Goal: Task Accomplishment & Management: Manage account settings

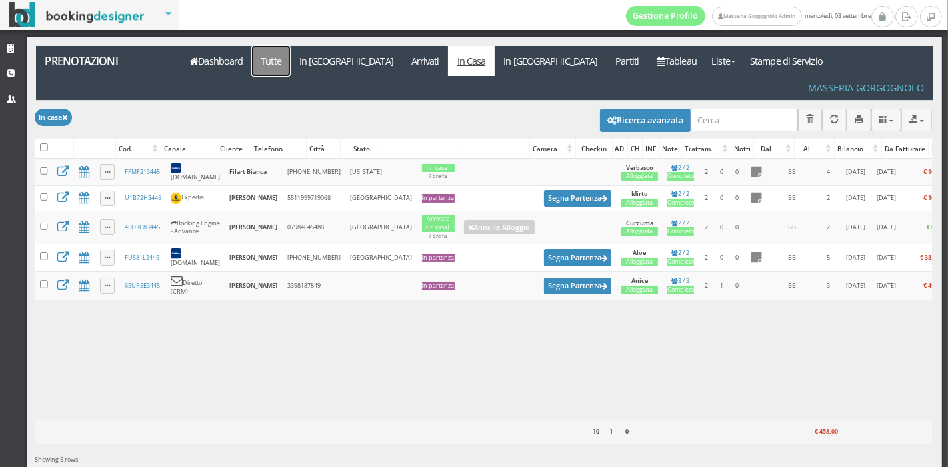
click at [284, 68] on link "Tutte" at bounding box center [271, 61] width 39 height 30
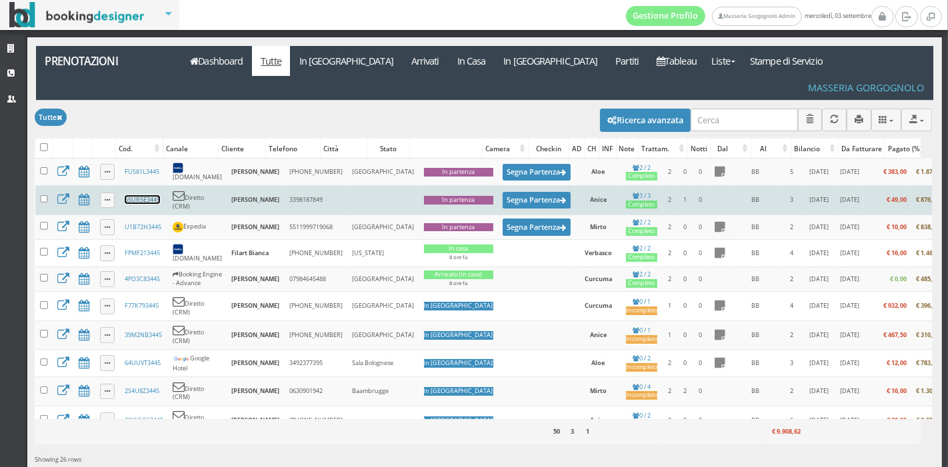
click at [141, 195] on link "65UR5E3445" at bounding box center [142, 199] width 35 height 9
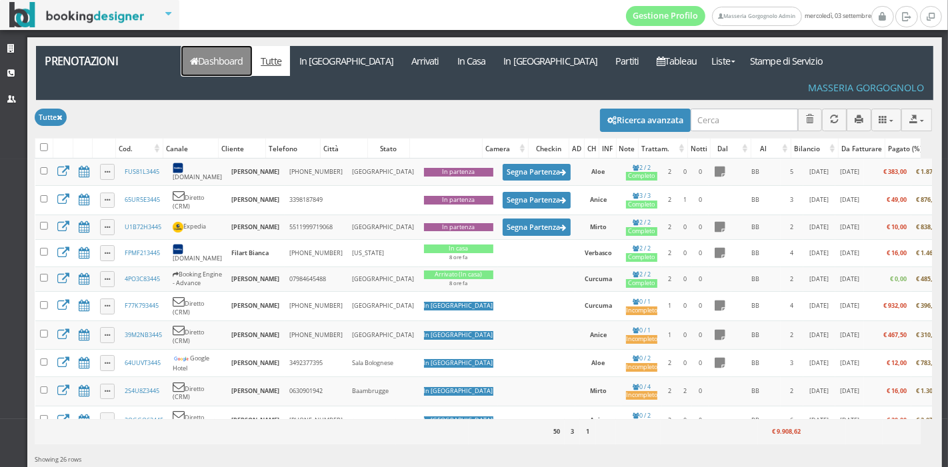
click at [207, 62] on link "Dashboard" at bounding box center [216, 61] width 71 height 30
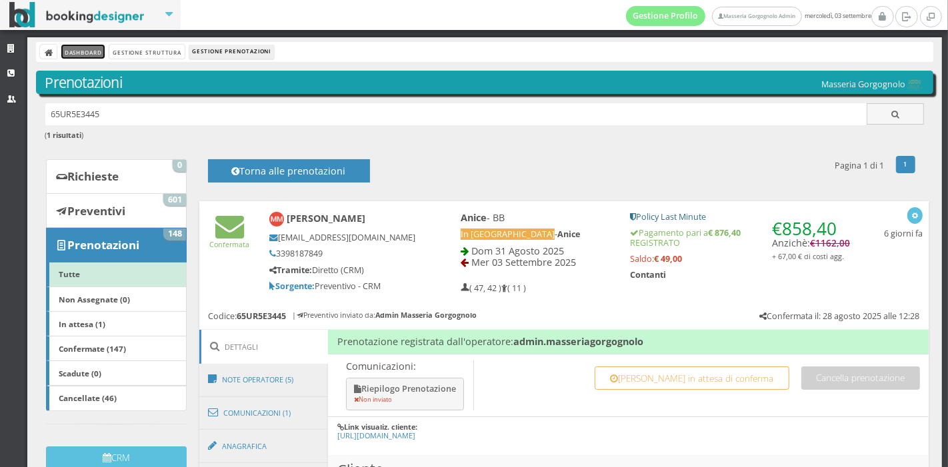
click at [96, 53] on link "Dashboard" at bounding box center [82, 52] width 43 height 14
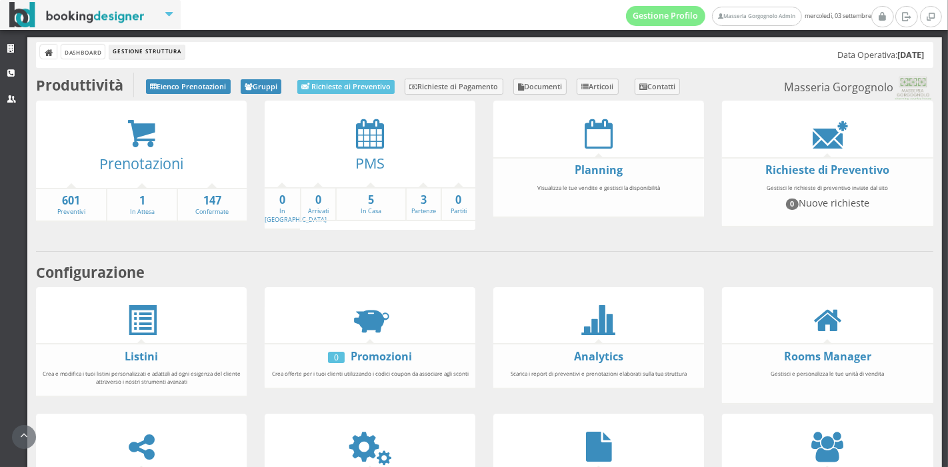
scroll to position [113, 0]
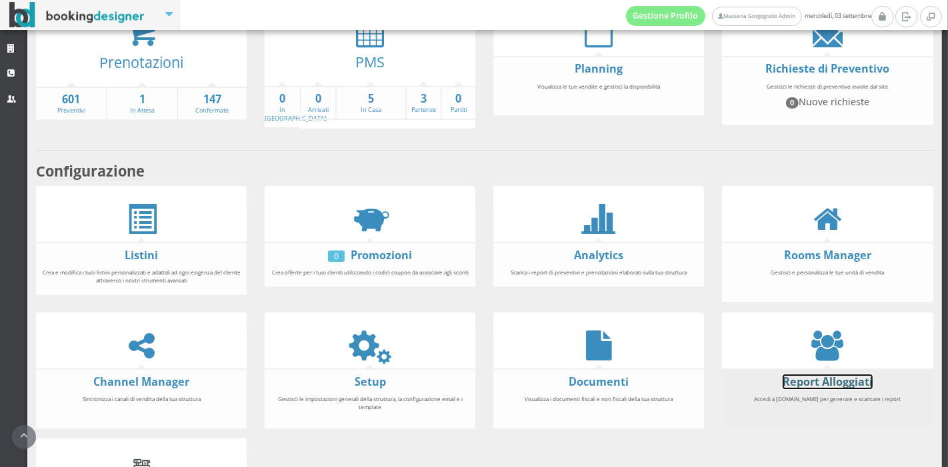
click at [807, 379] on link "Report Alloggiati" at bounding box center [828, 382] width 90 height 15
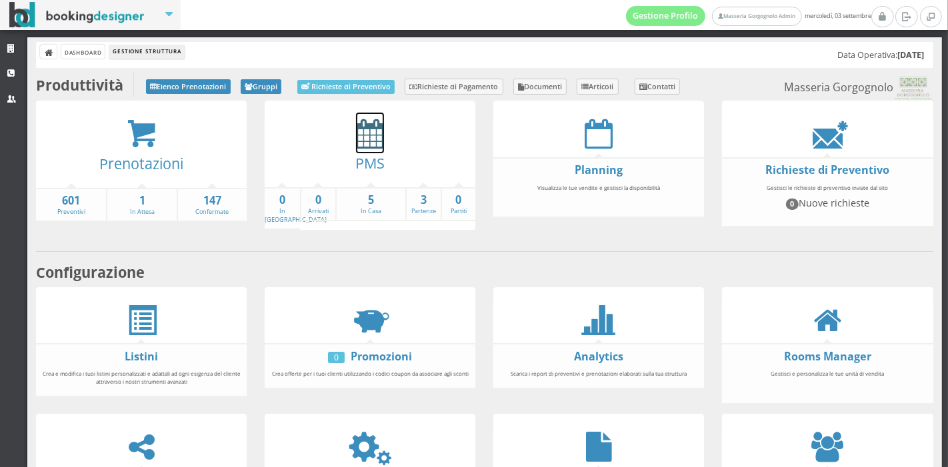
click at [375, 141] on icon at bounding box center [370, 134] width 28 height 30
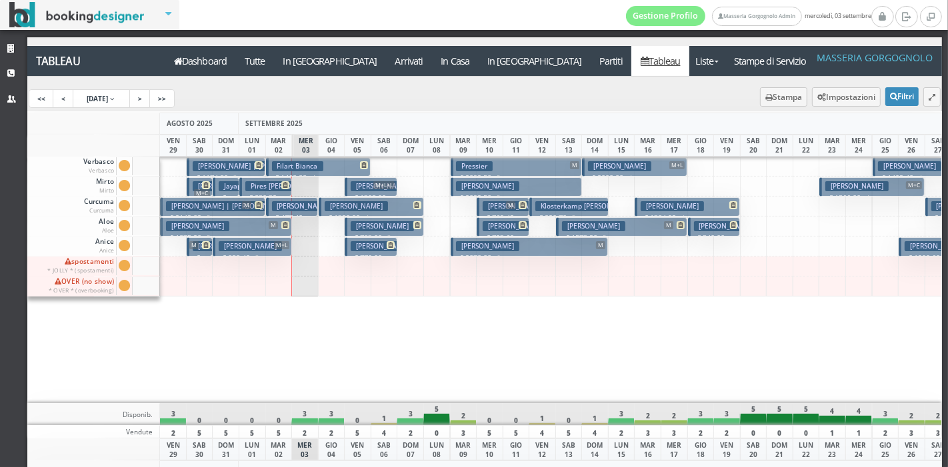
click at [343, 207] on h3 "Rusek Igor" at bounding box center [356, 206] width 63 height 10
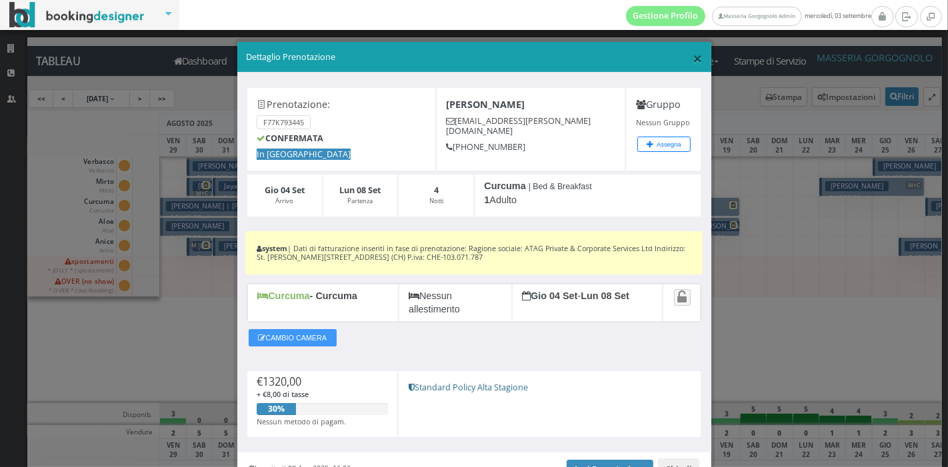
click at [693, 60] on span "×" at bounding box center [697, 58] width 9 height 23
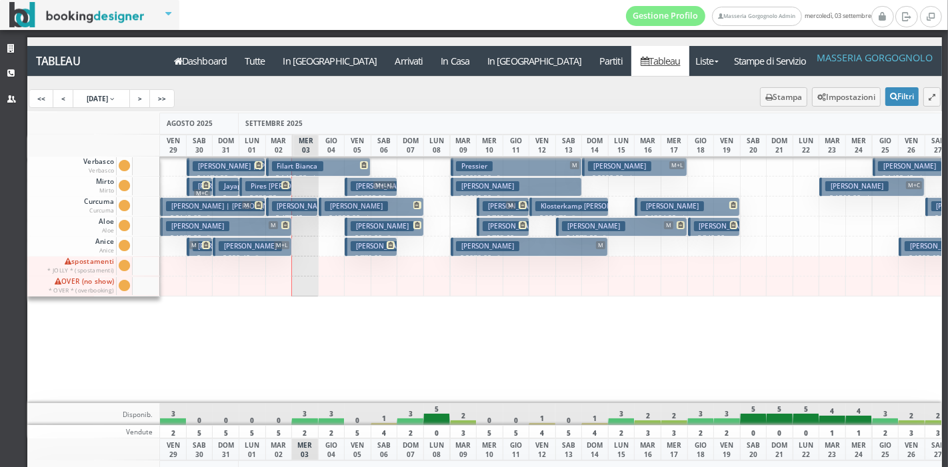
click at [397, 222] on h3 "Gazzaneo Francesco" at bounding box center [382, 226] width 63 height 10
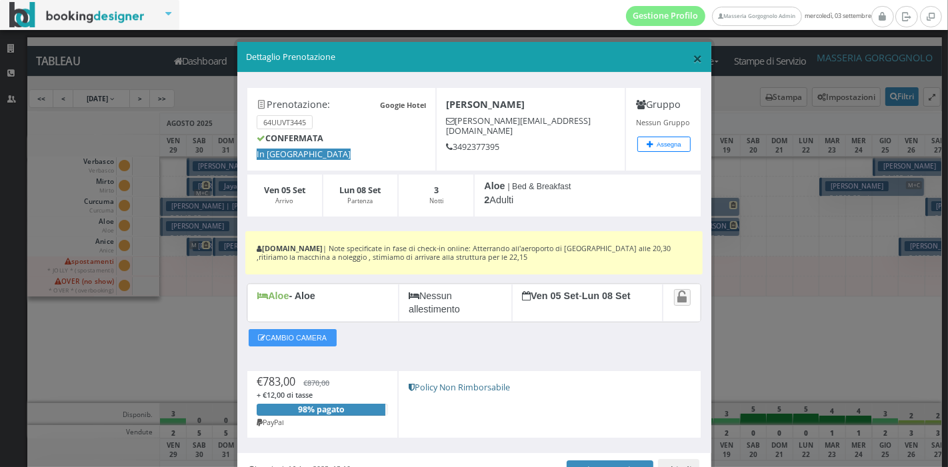
click at [693, 61] on span "×" at bounding box center [697, 58] width 9 height 23
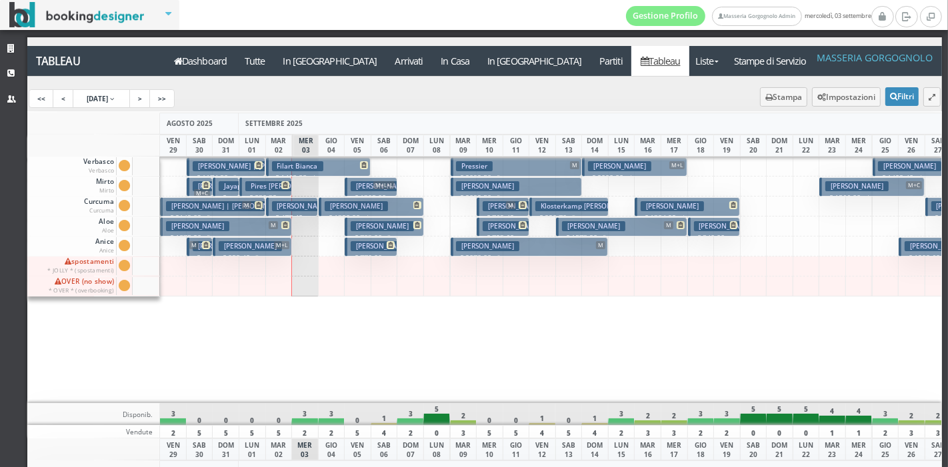
click at [371, 183] on h3 "Vanhorick Bastiaan" at bounding box center [382, 186] width 63 height 10
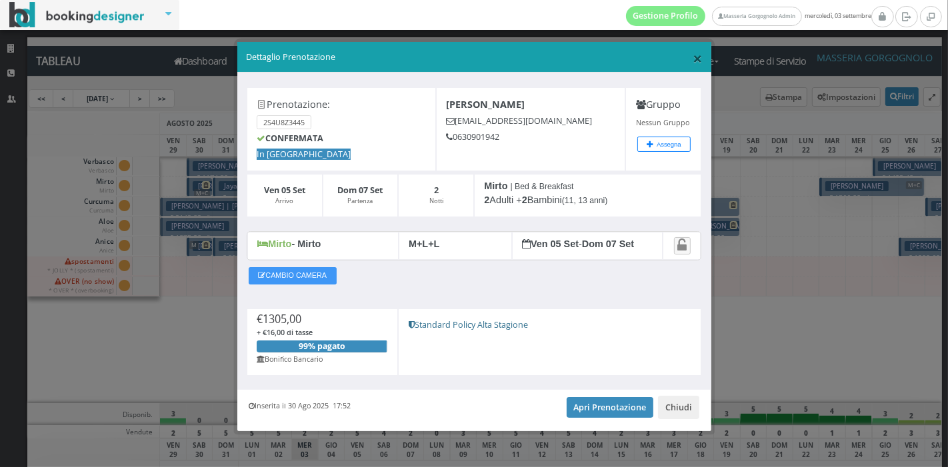
click at [693, 55] on span "×" at bounding box center [697, 58] width 9 height 23
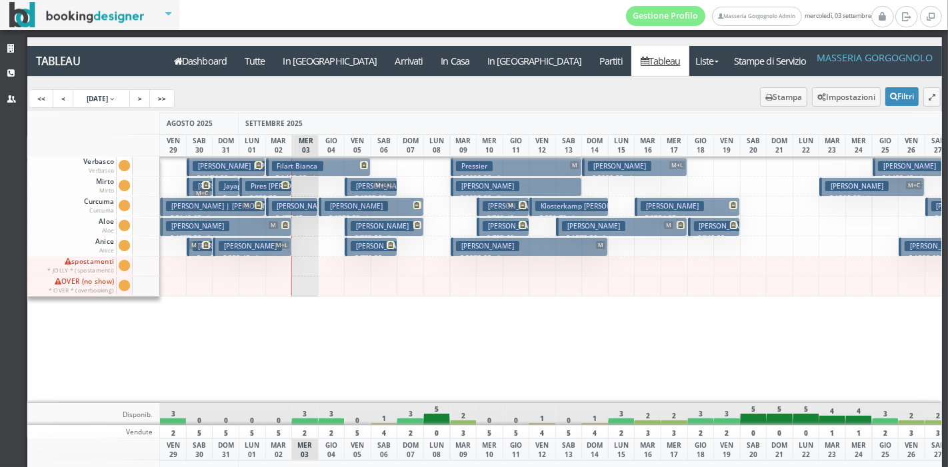
click at [373, 248] on h3 "Kolacek David" at bounding box center [382, 246] width 63 height 10
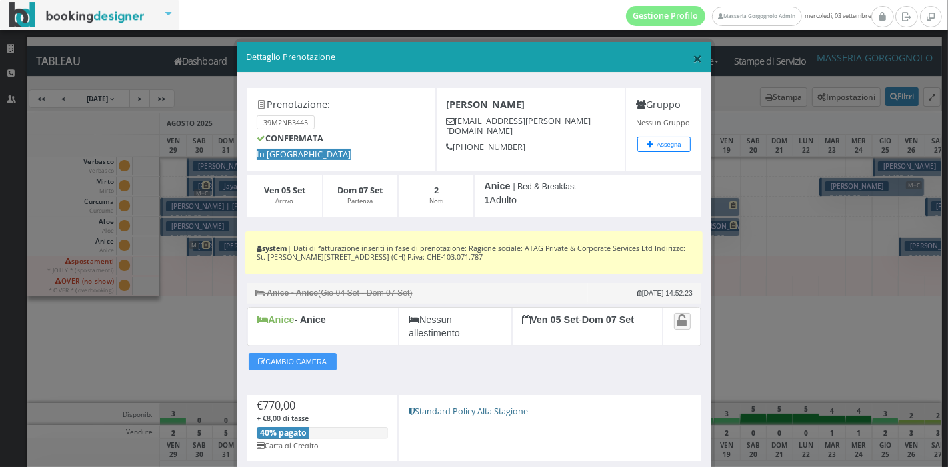
click at [693, 60] on span "×" at bounding box center [697, 58] width 9 height 23
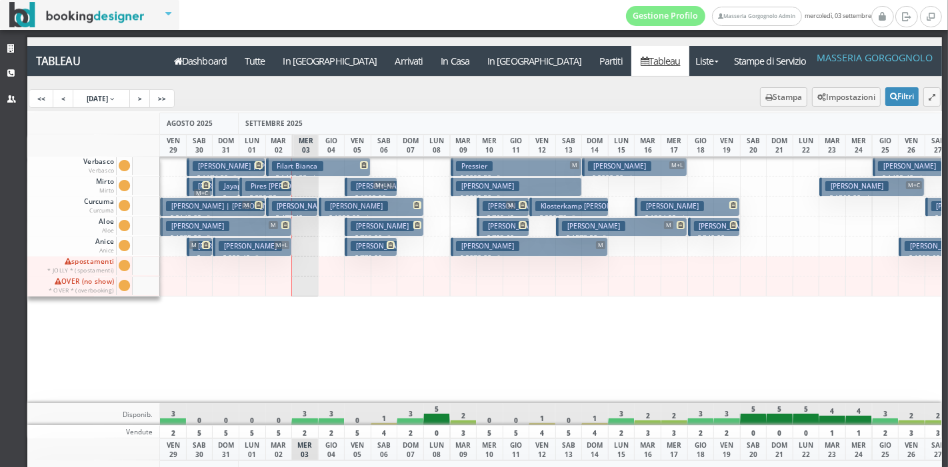
click at [345, 201] on h3 "Rusek Igor" at bounding box center [356, 206] width 63 height 10
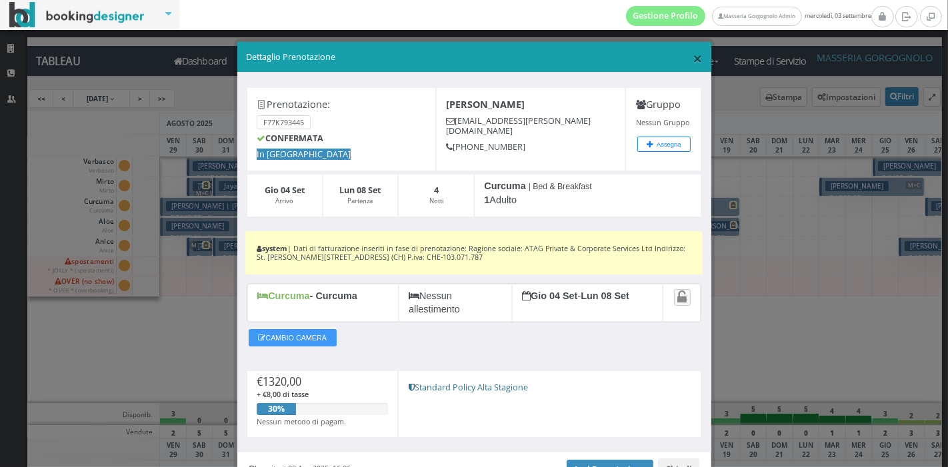
click at [693, 54] on span "×" at bounding box center [697, 58] width 9 height 23
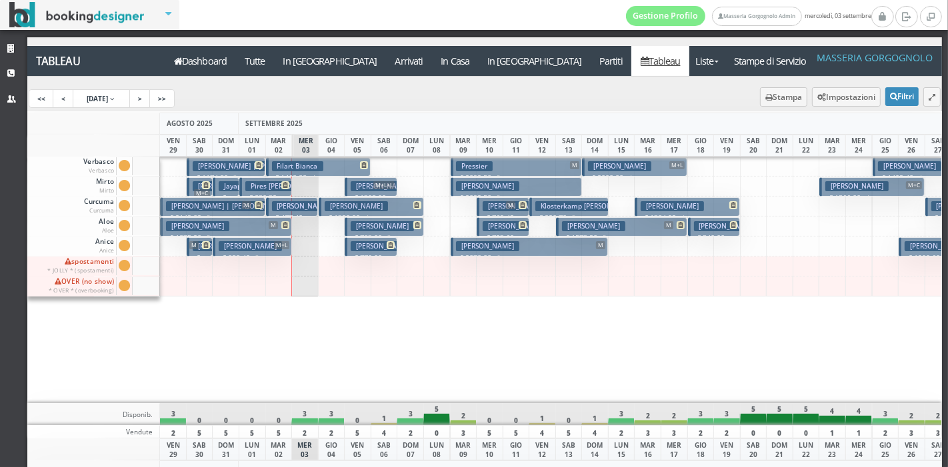
click at [360, 247] on h3 "Kolacek David" at bounding box center [382, 246] width 63 height 10
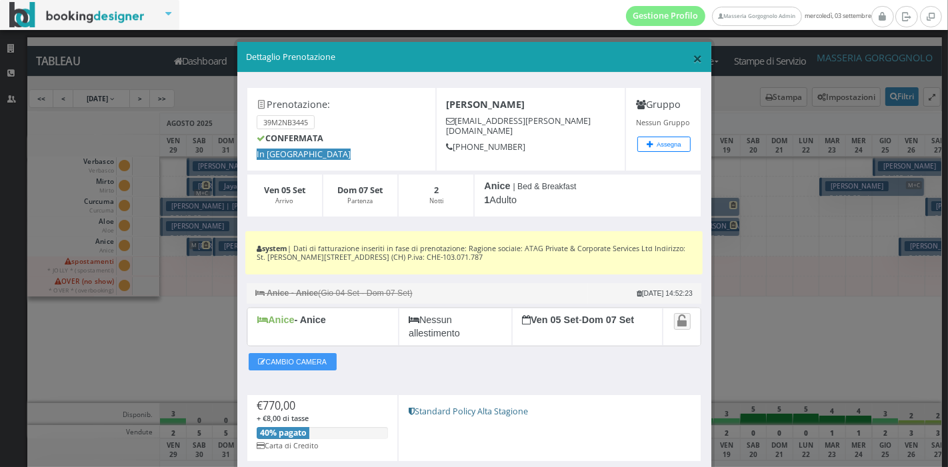
click at [693, 59] on span "×" at bounding box center [697, 58] width 9 height 23
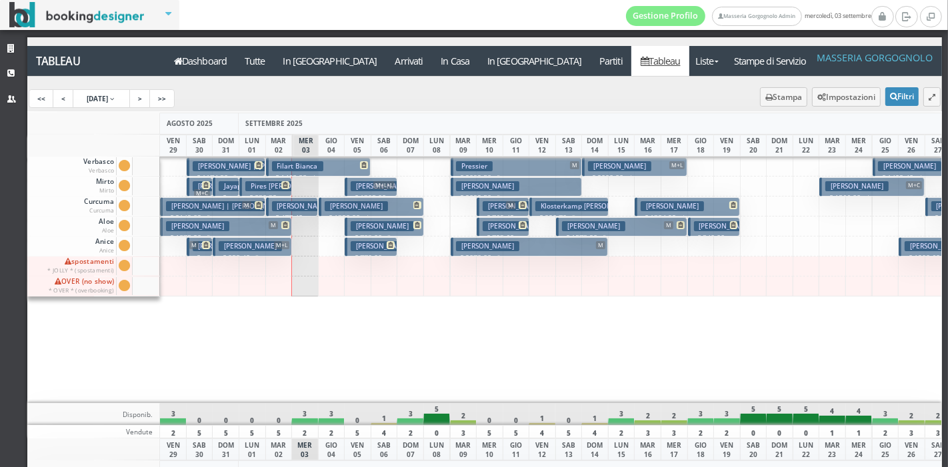
click at [399, 229] on h3 "Gazzaneo Francesco" at bounding box center [382, 226] width 63 height 10
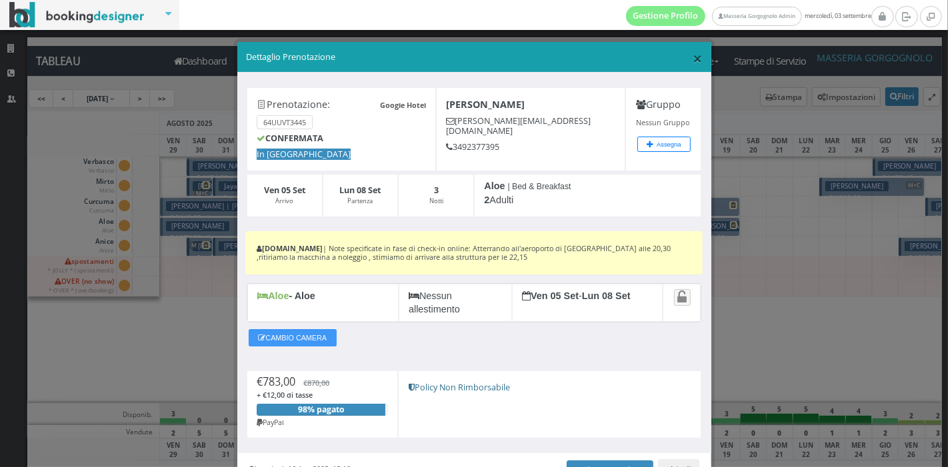
click at [693, 58] on span "×" at bounding box center [697, 58] width 9 height 23
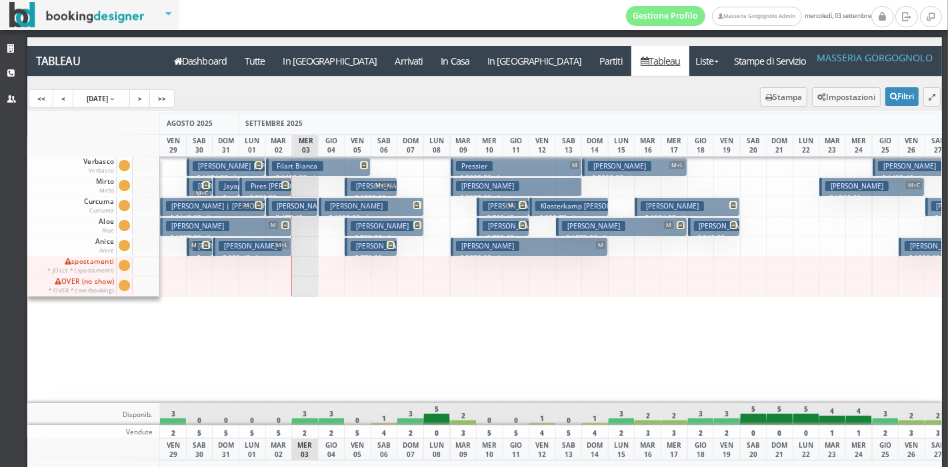
click at [383, 250] on button "Kolacek David € 770.00 2 notti 1 Adulto" at bounding box center [371, 246] width 53 height 19
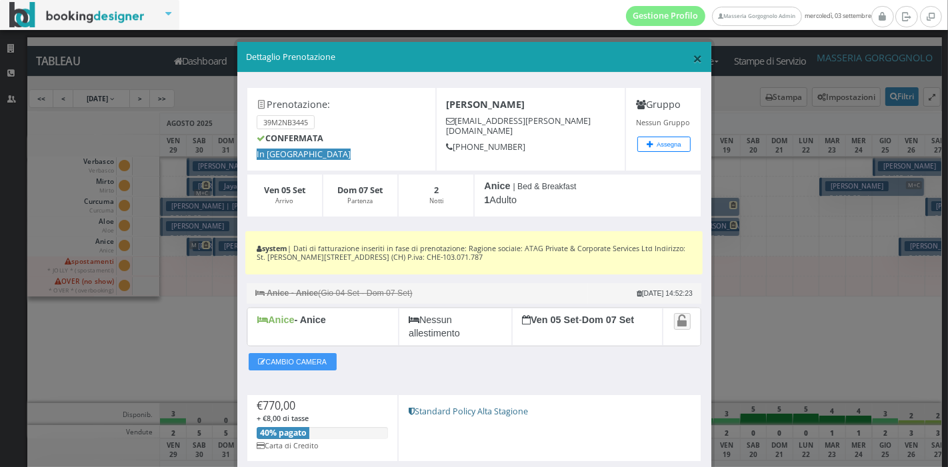
click at [693, 65] on span "×" at bounding box center [697, 58] width 9 height 23
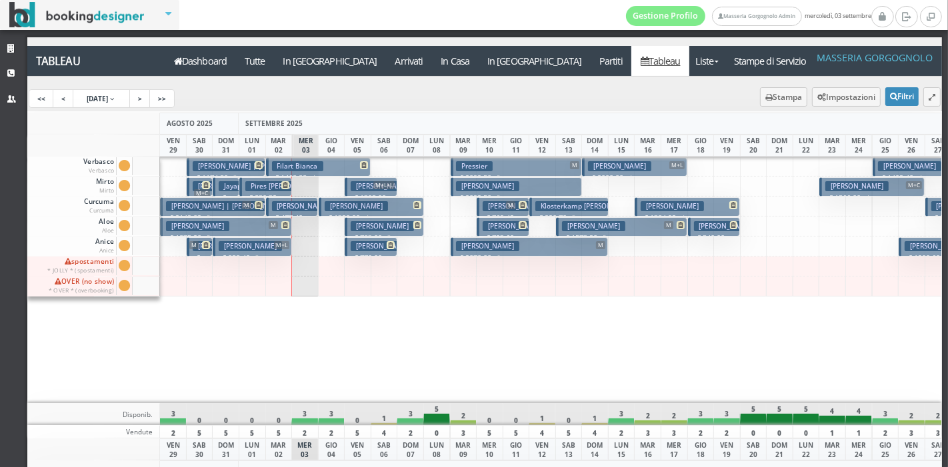
click at [281, 187] on icon at bounding box center [285, 185] width 8 height 8
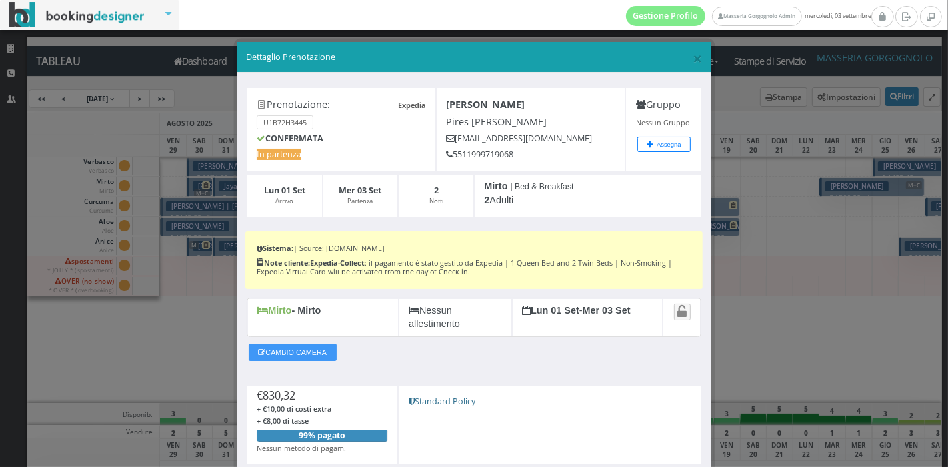
scroll to position [115, 0]
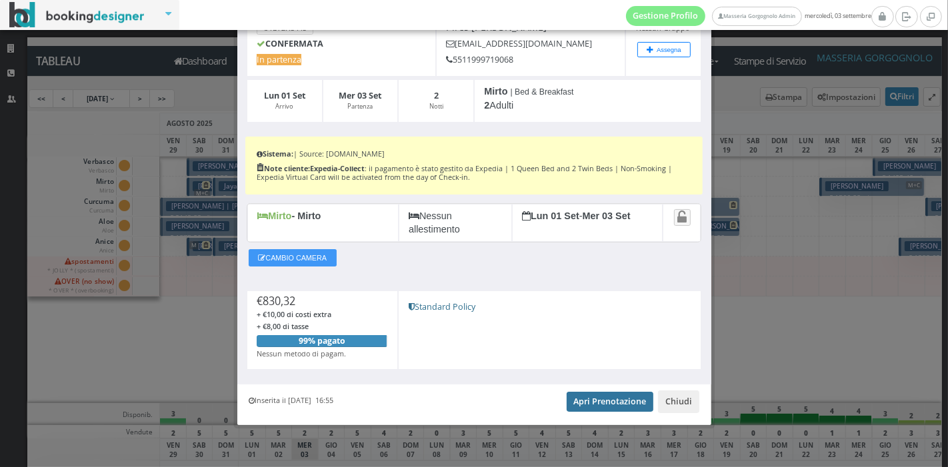
click at [579, 394] on link "Apri Prenotazione" at bounding box center [610, 402] width 87 height 20
click at [670, 407] on button "Chiudi" at bounding box center [678, 402] width 41 height 23
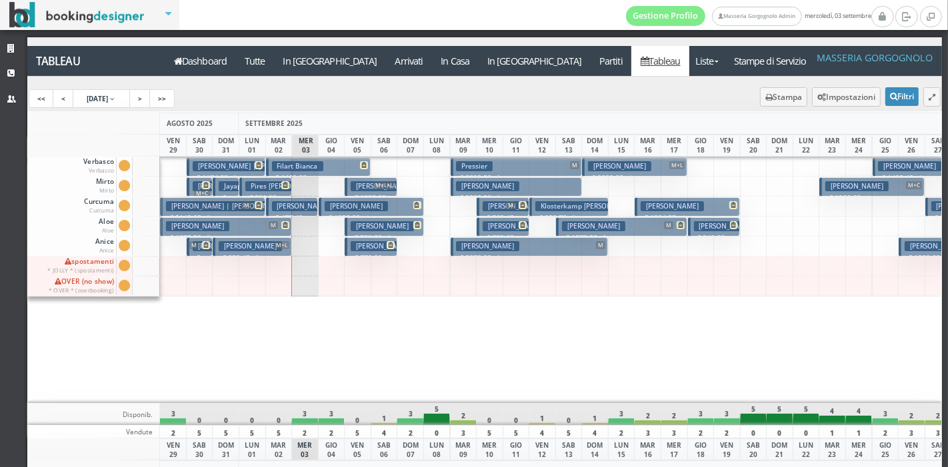
click at [257, 247] on h3 "Moro Matteo" at bounding box center [250, 246] width 63 height 10
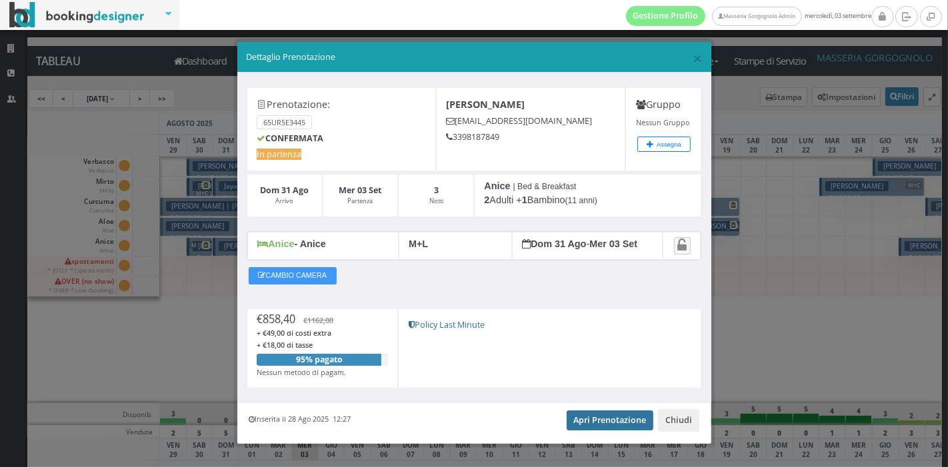
click at [590, 427] on link "Apri Prenotazione" at bounding box center [610, 421] width 87 height 20
click at [693, 62] on span "×" at bounding box center [697, 58] width 9 height 23
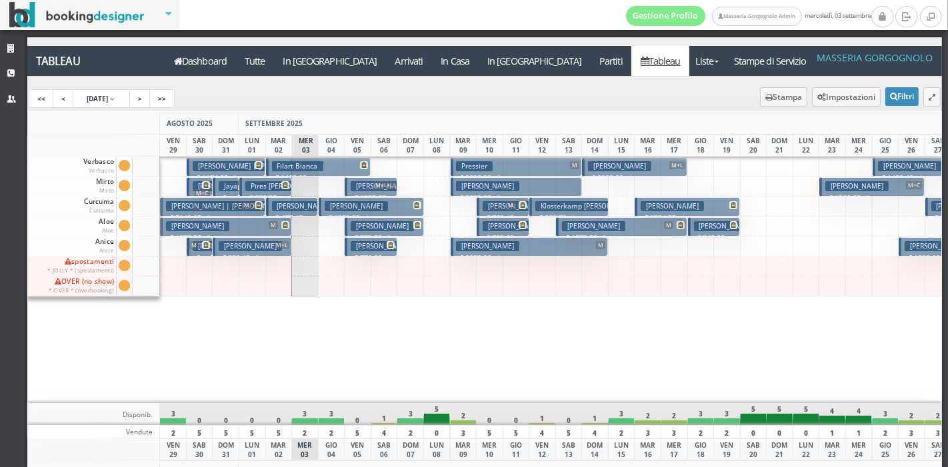
click at [271, 229] on button "Cowan Amber M € 1875.20 5 notti 2 Adulti" at bounding box center [225, 226] width 131 height 19
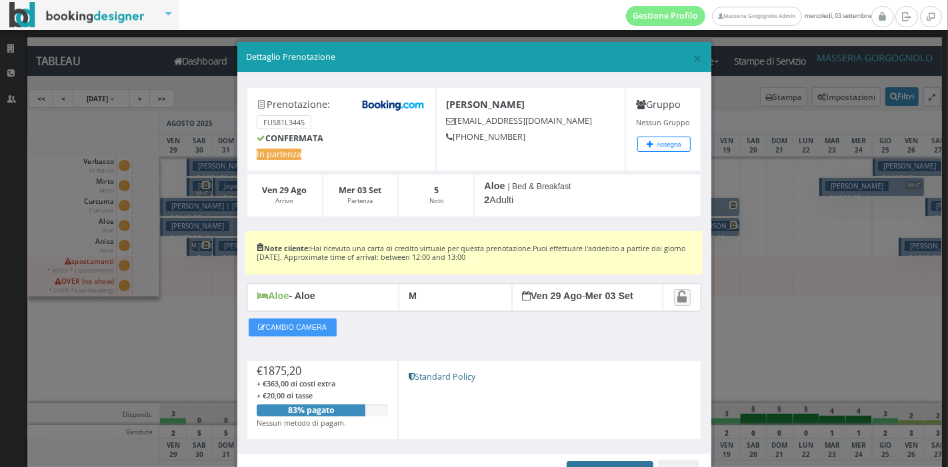
click at [574, 467] on link "Apri Prenotazione" at bounding box center [610, 471] width 87 height 20
click at [693, 59] on span "×" at bounding box center [697, 58] width 9 height 23
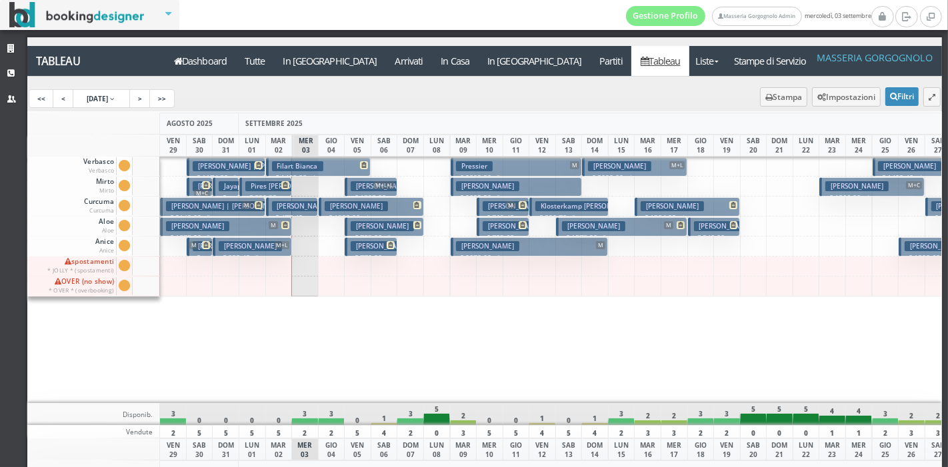
click at [268, 247] on h3 "Moro Matteo" at bounding box center [250, 246] width 63 height 10
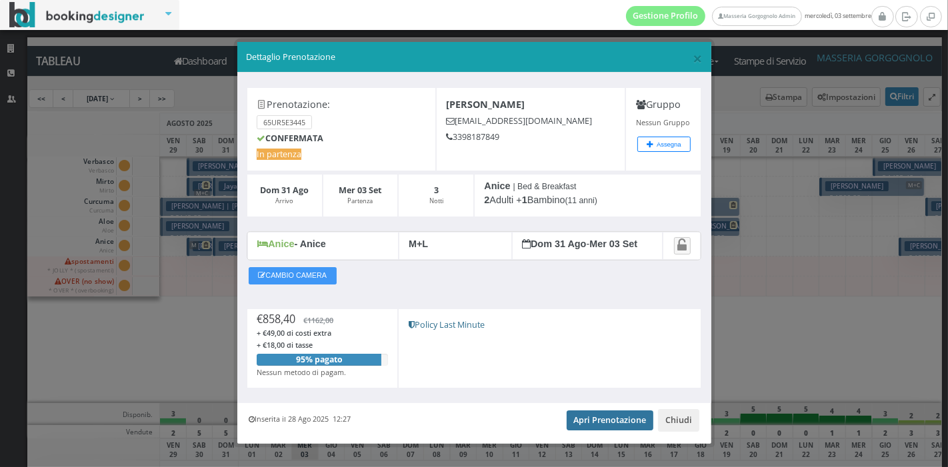
click at [597, 416] on link "Apri Prenotazione" at bounding box center [610, 421] width 87 height 20
click at [693, 57] on span "×" at bounding box center [697, 58] width 9 height 23
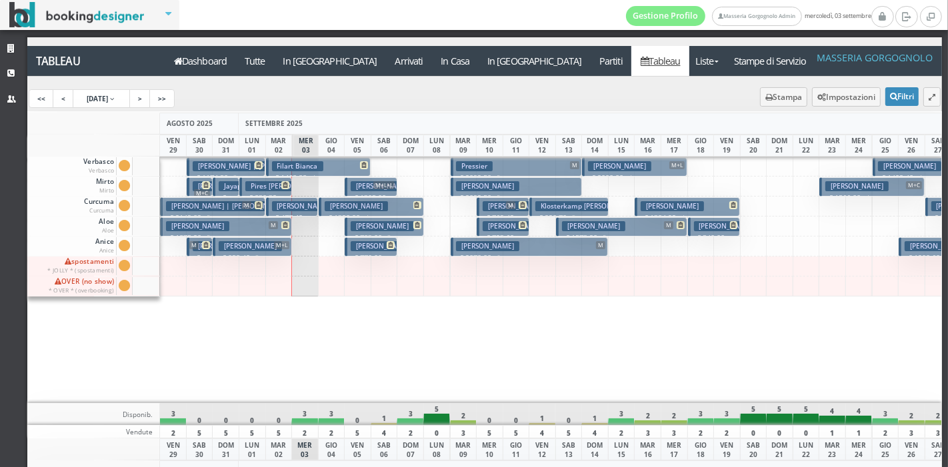
click at [268, 184] on h3 "Pires Leal Fabio | Leal Fabio" at bounding box center [316, 186] width 142 height 10
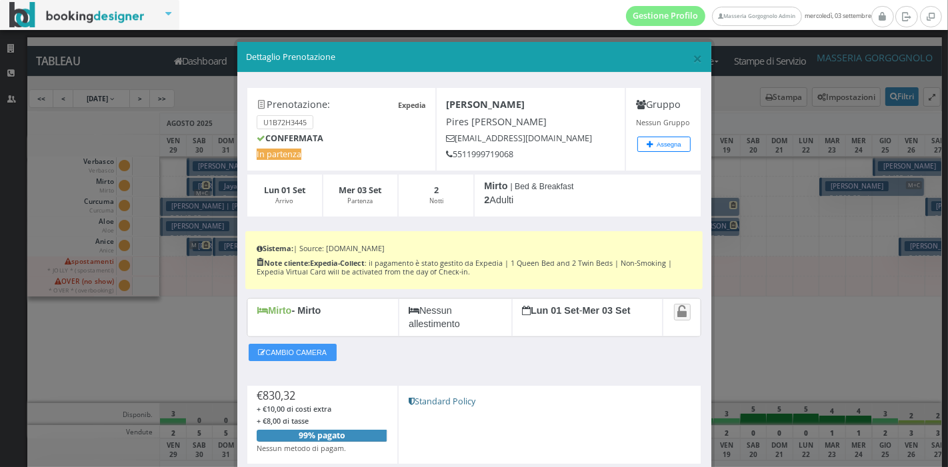
scroll to position [115, 0]
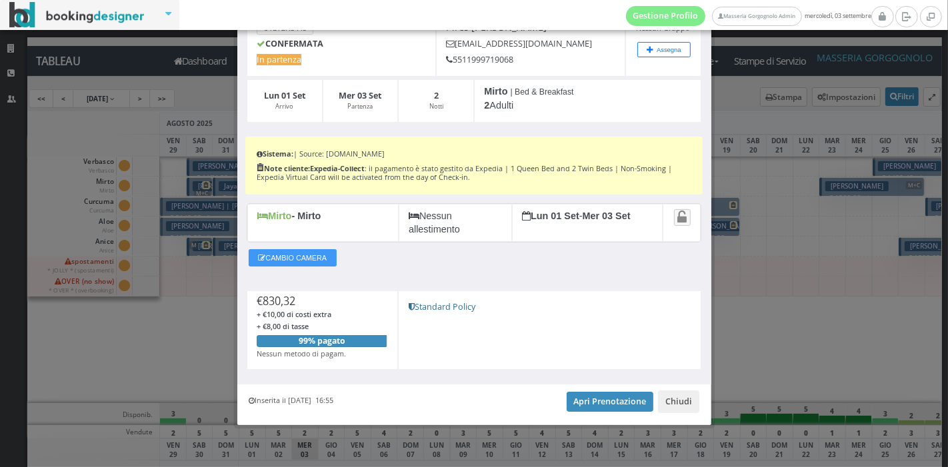
click at [585, 416] on div "Inserita il 04 Ago 2025 16:55 Apri Prenotazione Chiudi" at bounding box center [474, 405] width 474 height 41
click at [589, 409] on link "Apri Prenotazione" at bounding box center [610, 402] width 87 height 20
click at [659, 399] on button "Chiudi" at bounding box center [678, 402] width 41 height 23
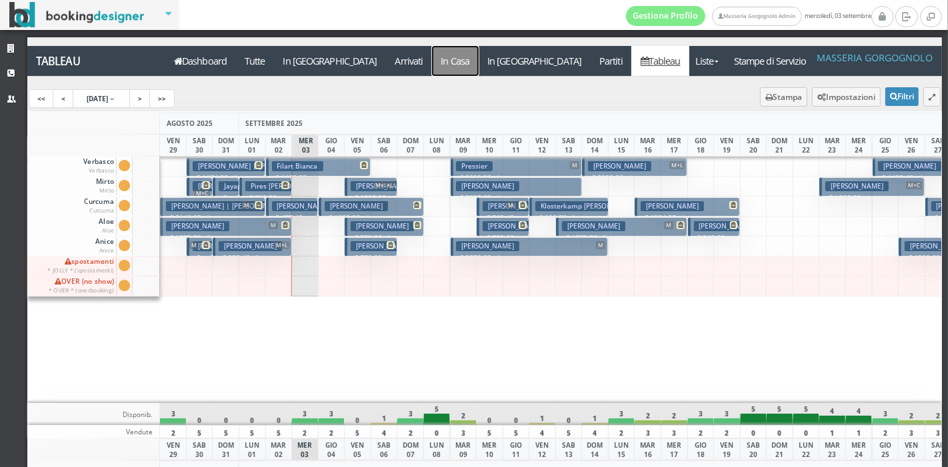
click at [432, 56] on a=pms-instay-reservations"] "In Casa" at bounding box center [455, 61] width 47 height 30
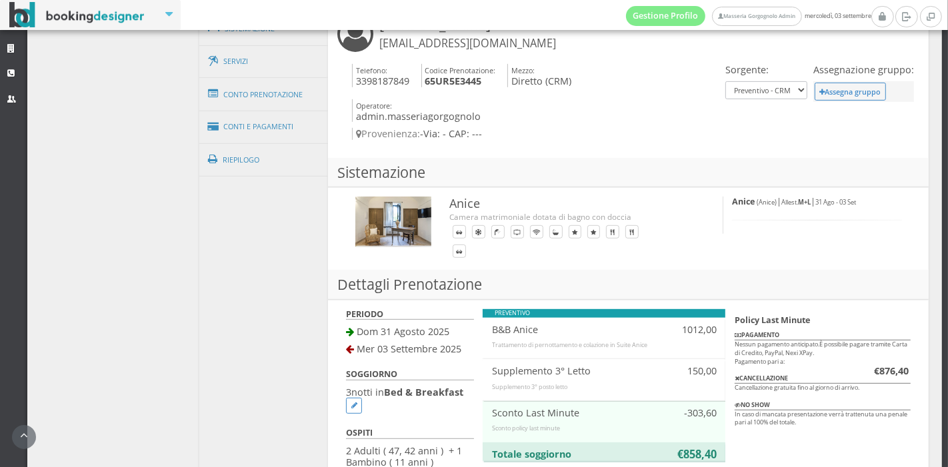
scroll to position [555, 0]
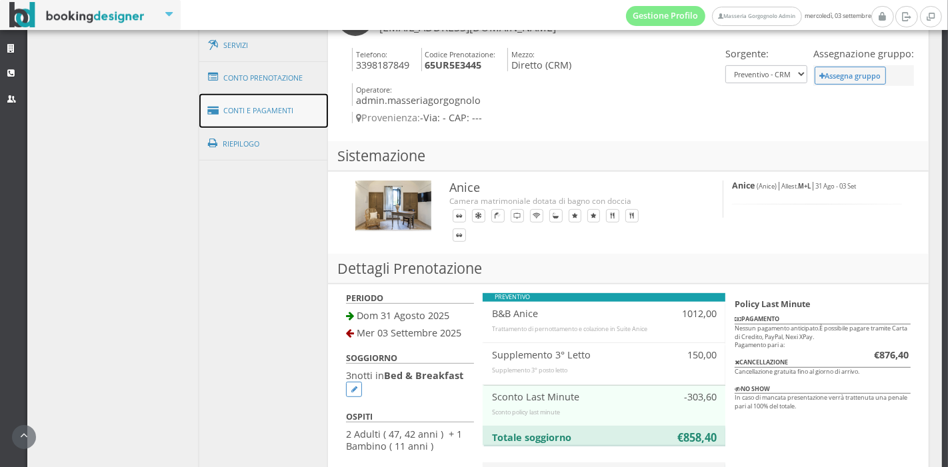
click at [255, 105] on link "Conti e Pagamenti" at bounding box center [263, 111] width 129 height 34
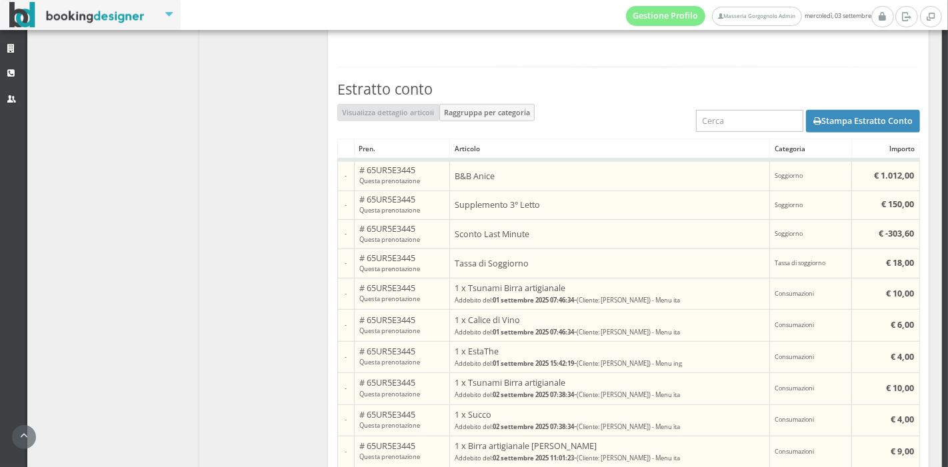
scroll to position [707, 0]
click at [855, 117] on button "Stampa Estratto Conto" at bounding box center [863, 122] width 114 height 23
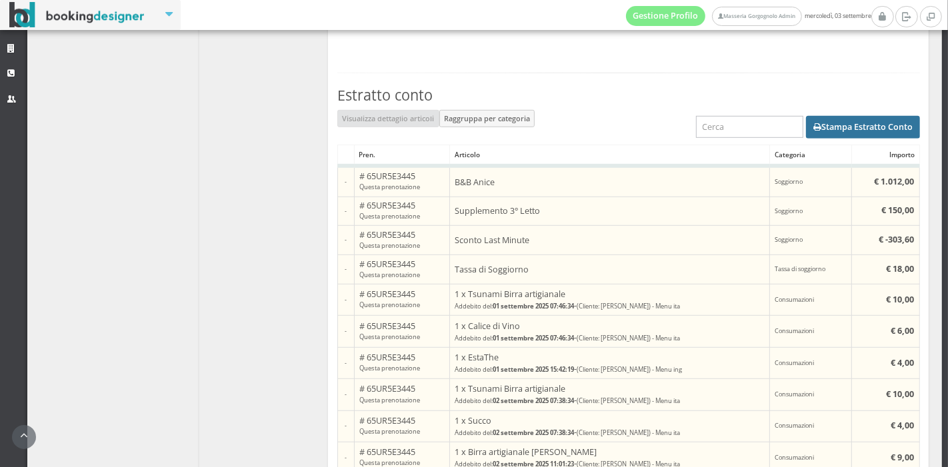
scroll to position [698, 0]
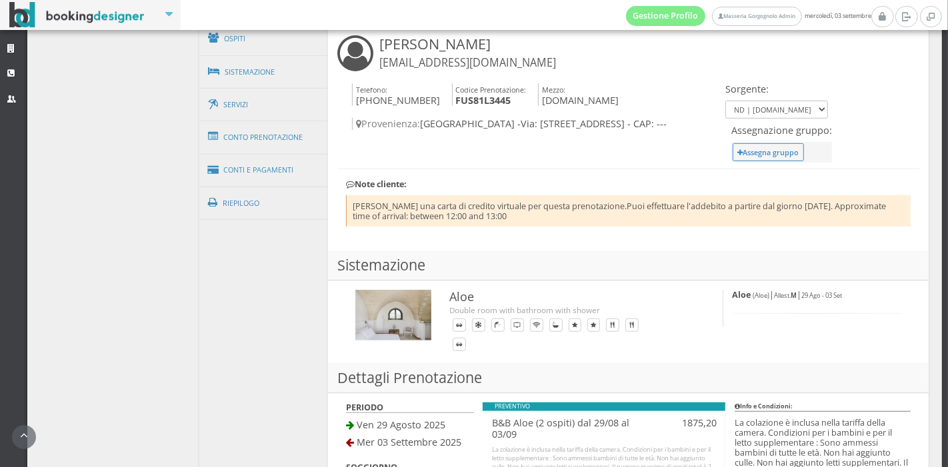
scroll to position [470, 0]
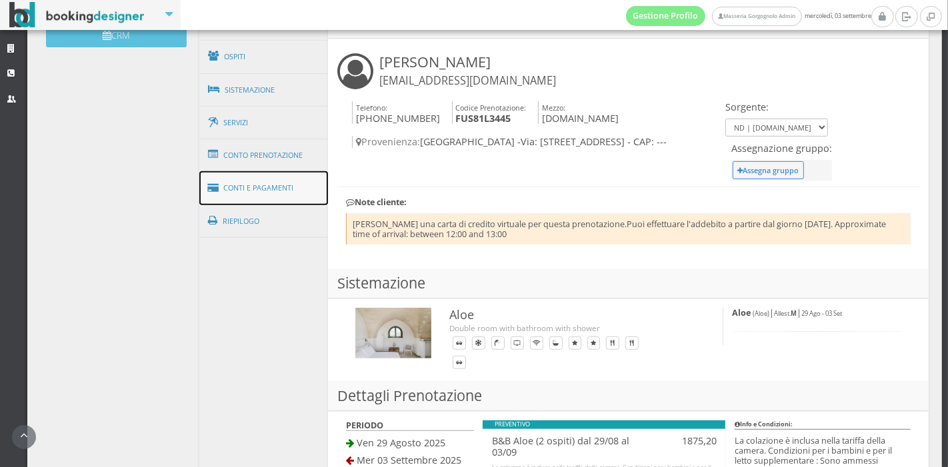
drag, startPoint x: 240, startPoint y: 191, endPoint x: 221, endPoint y: 175, distance: 25.0
click at [221, 175] on link "Conti e Pagamenti" at bounding box center [263, 188] width 129 height 34
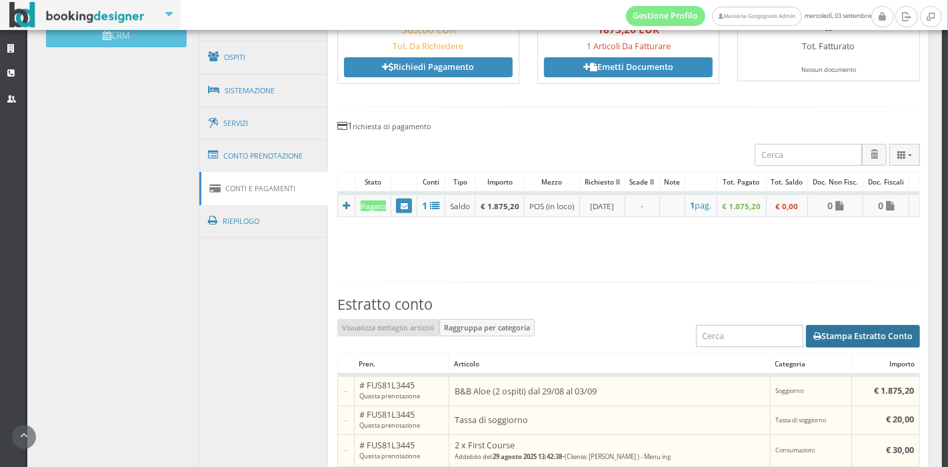
click at [821, 340] on button "Stampa Estratto Conto" at bounding box center [863, 336] width 114 height 23
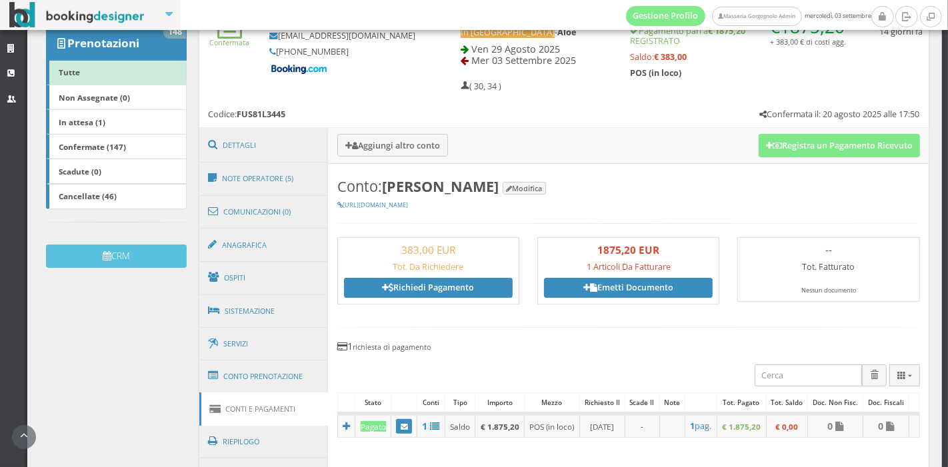
scroll to position [223, 0]
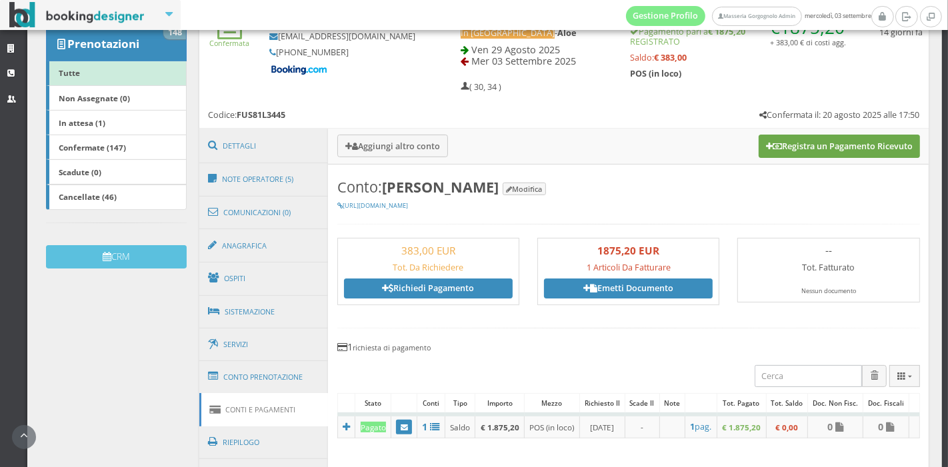
click at [776, 153] on button "Registra un Pagamento Ricevuto" at bounding box center [839, 146] width 161 height 23
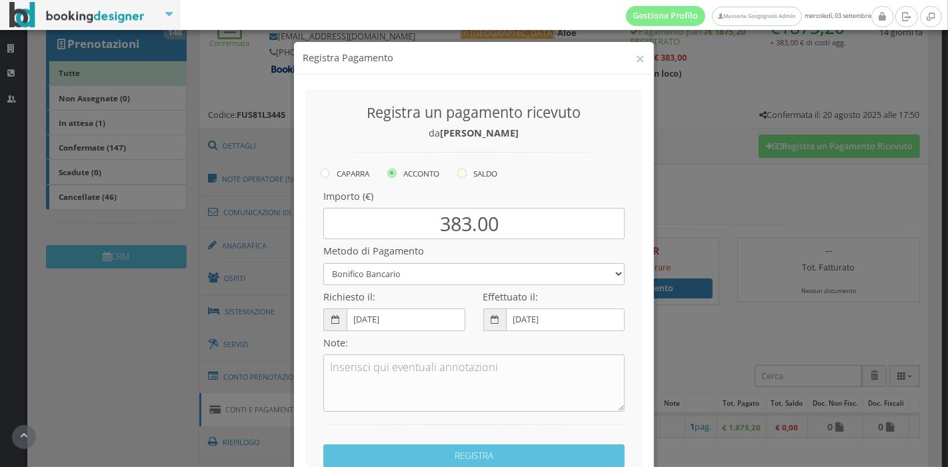
click at [465, 169] on label "SALDO" at bounding box center [477, 173] width 40 height 16
radio input "true"
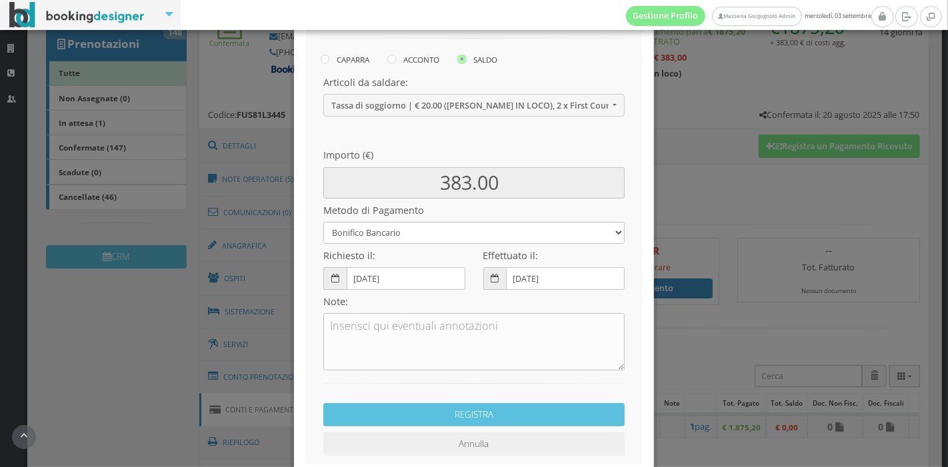
scroll to position [138, 0]
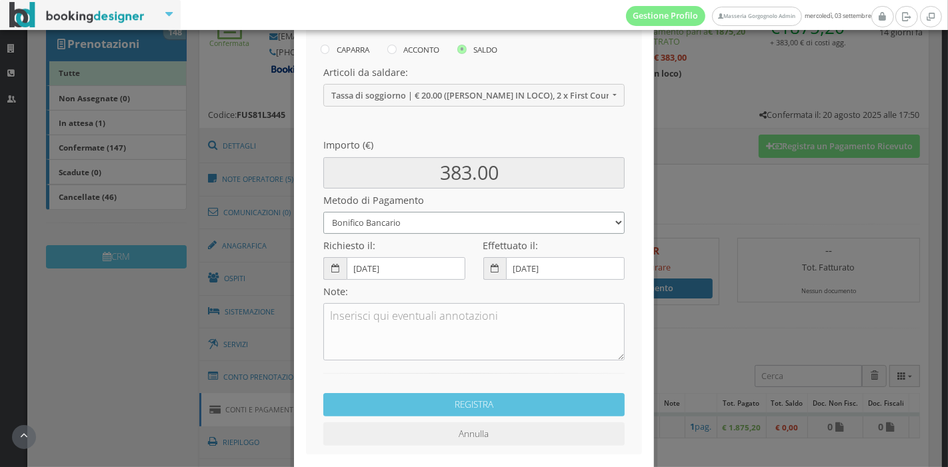
click at [495, 219] on select "Bonifico Bancario Carta di Credito Pay By Link Contanti Assegno Bancario Assegn…" at bounding box center [473, 223] width 301 height 22
select select
click at [323, 212] on select "Bonifico Bancario Carta di Credito Pay By Link Contanti Assegno Bancario Assegn…" at bounding box center [473, 223] width 301 height 22
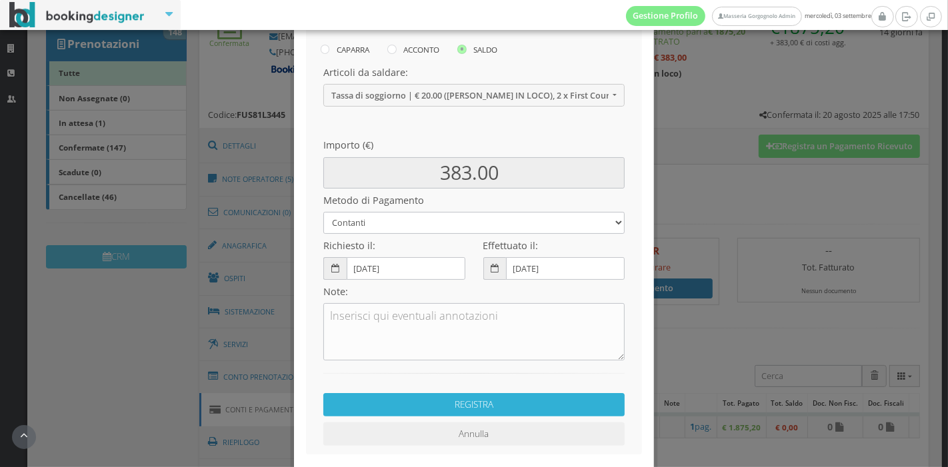
click at [444, 401] on button "REGISTRA" at bounding box center [473, 404] width 301 height 23
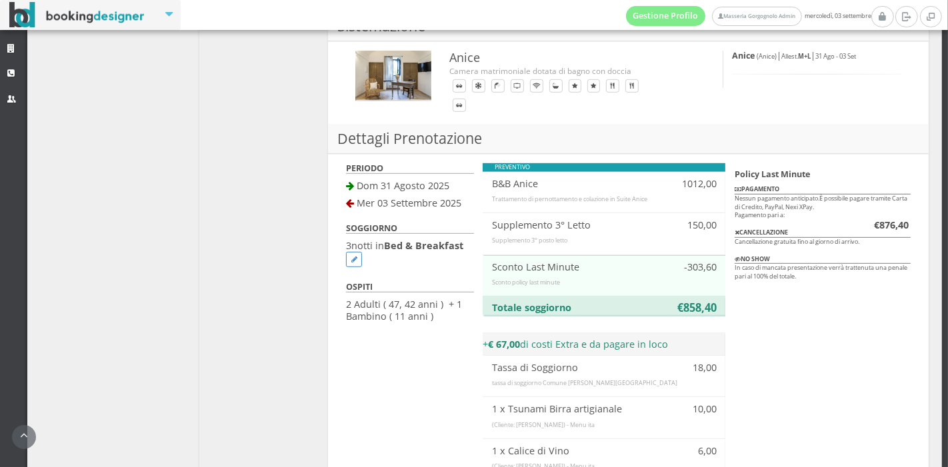
scroll to position [385, 0]
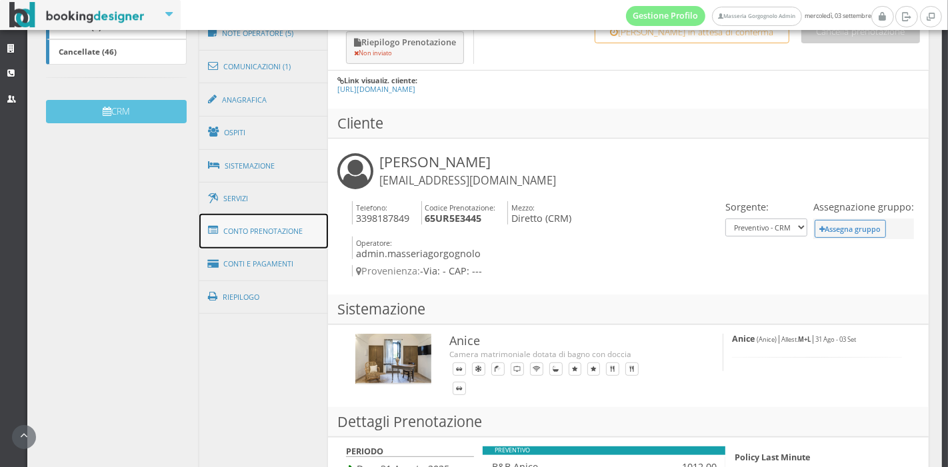
click at [294, 231] on link "Conto Prenotazione" at bounding box center [263, 231] width 129 height 35
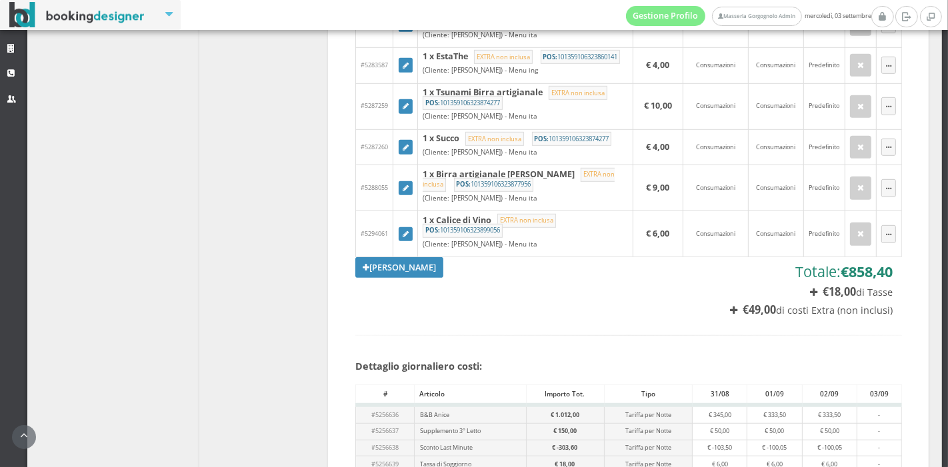
scroll to position [709, 0]
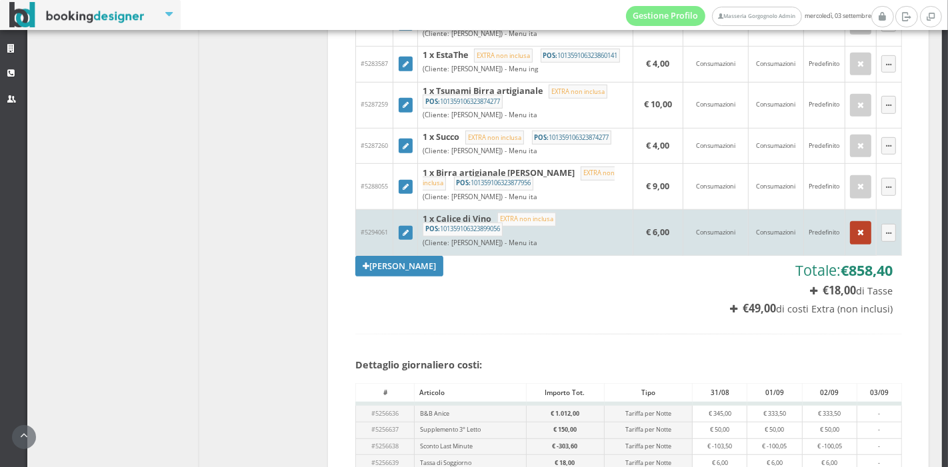
click at [853, 244] on button "button" at bounding box center [860, 232] width 21 height 23
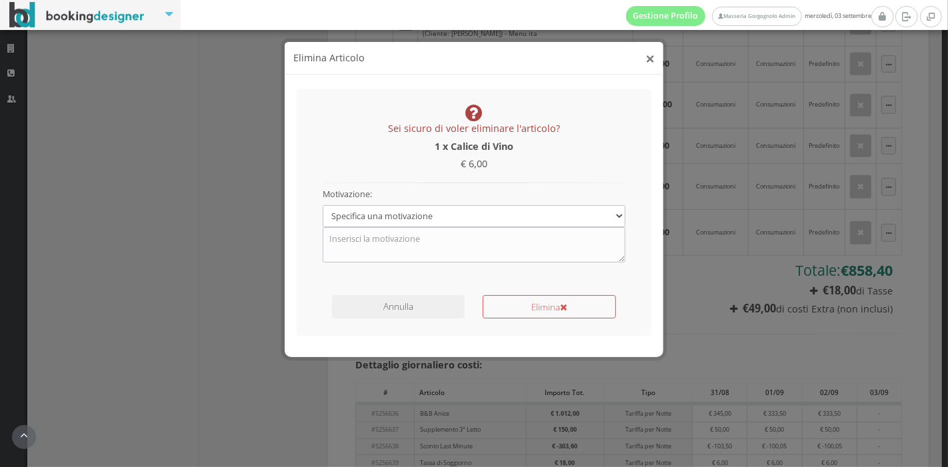
click at [645, 64] on button "×" at bounding box center [649, 58] width 9 height 17
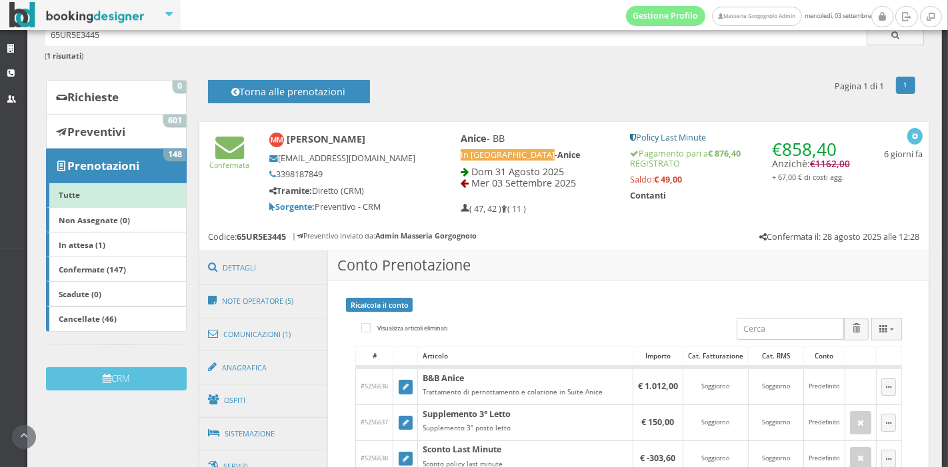
scroll to position [62, 0]
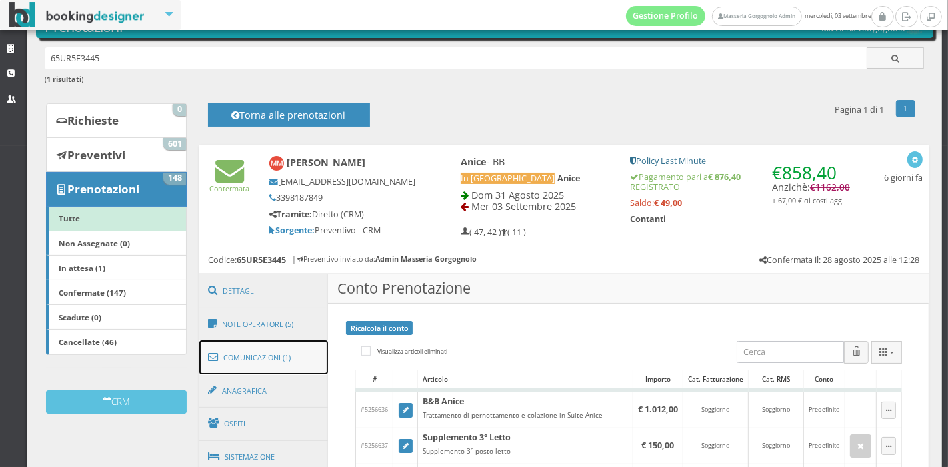
click at [271, 365] on link "Comunicazioni (1)" at bounding box center [263, 358] width 129 height 35
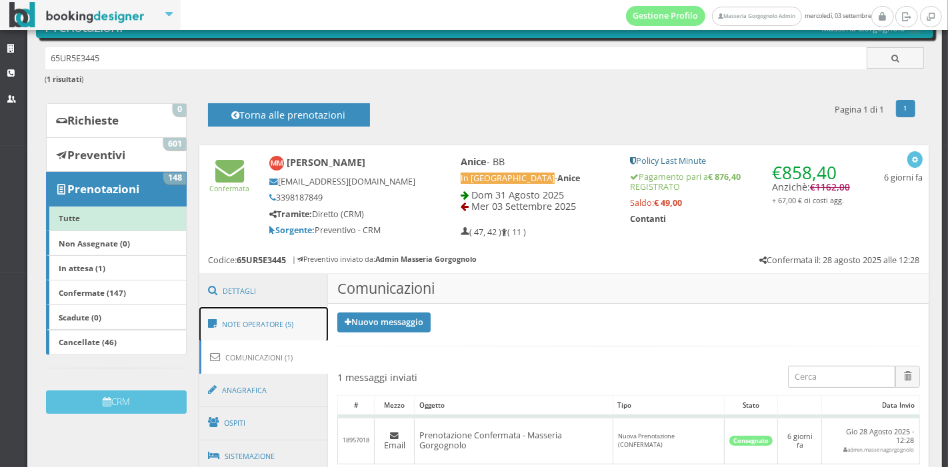
click at [277, 336] on link "Note Operatore (5)" at bounding box center [263, 324] width 129 height 35
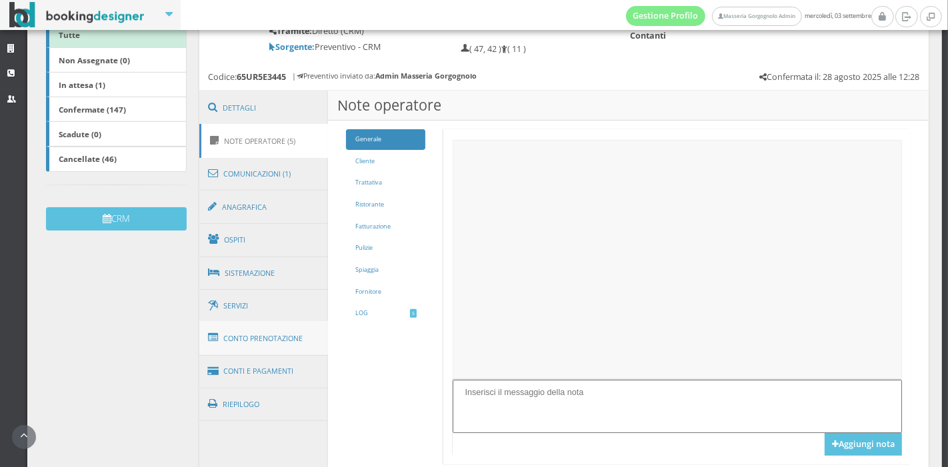
scroll to position [267, 0]
click at [276, 337] on link "Conto Prenotazione" at bounding box center [263, 338] width 129 height 35
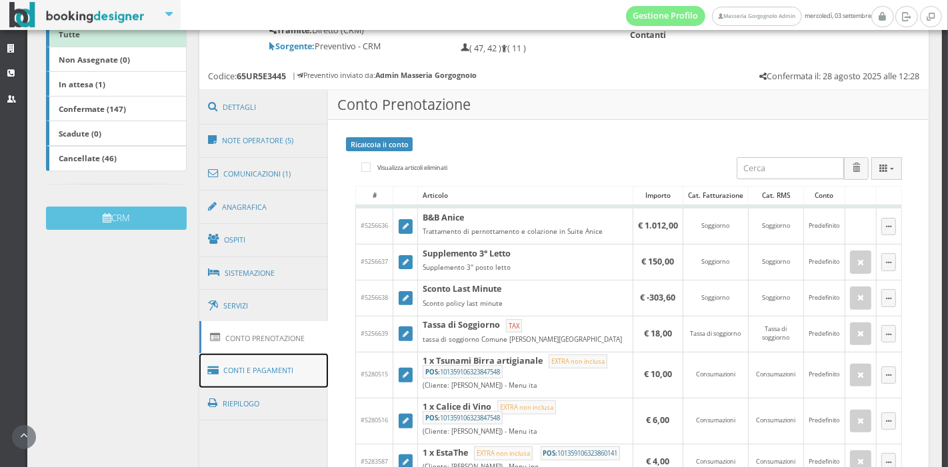
click at [269, 371] on link "Conti e Pagamenti" at bounding box center [263, 371] width 129 height 34
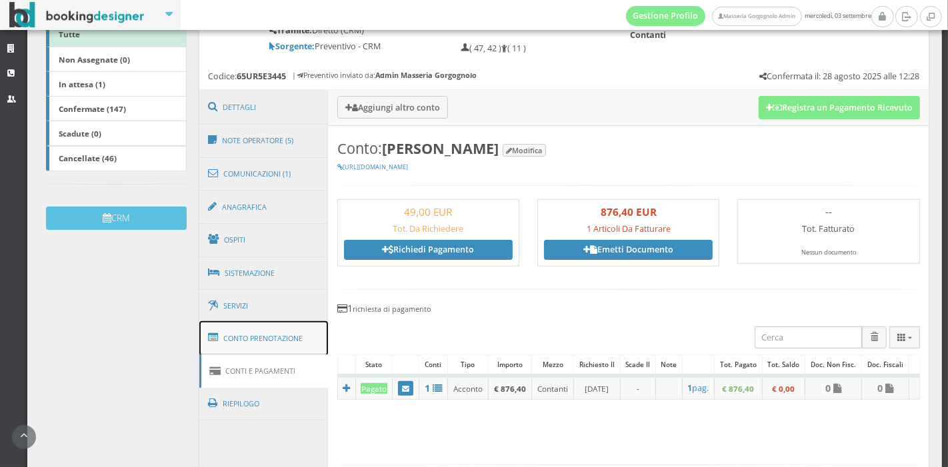
click at [257, 337] on link "Conto Prenotazione" at bounding box center [263, 338] width 129 height 35
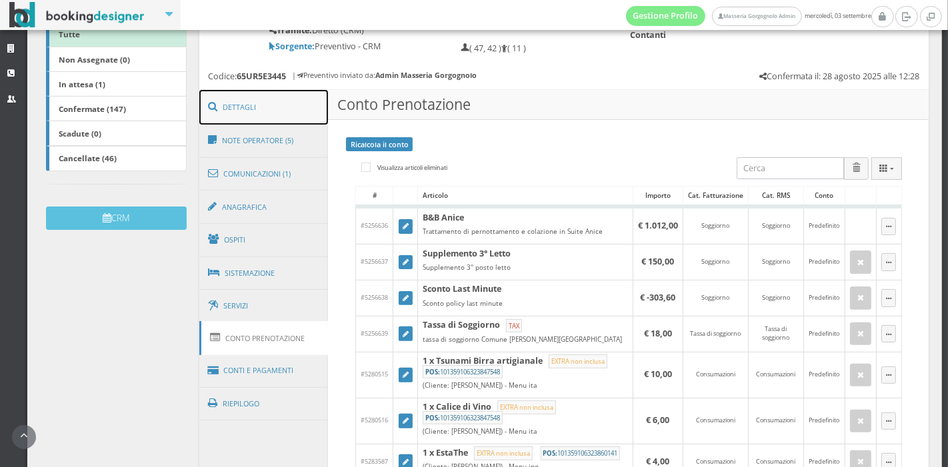
click at [272, 106] on link "Dettagli" at bounding box center [263, 107] width 129 height 35
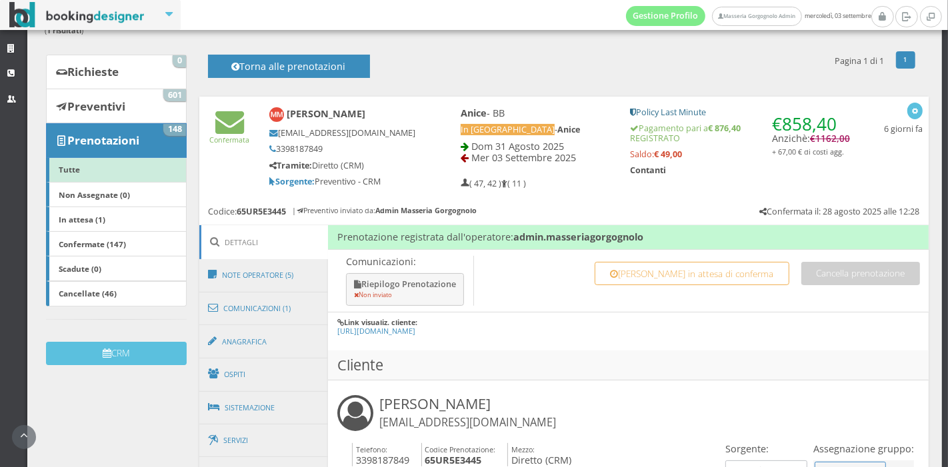
scroll to position [115, 0]
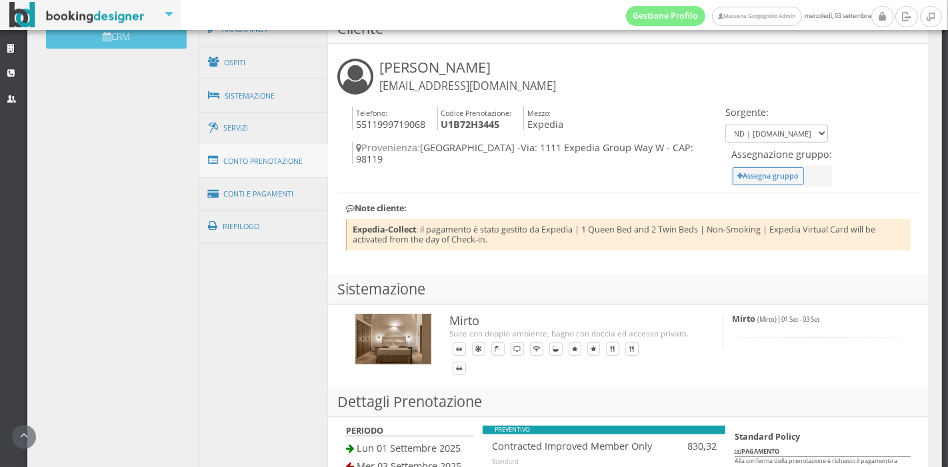
scroll to position [469, 0]
click at [293, 149] on link "Conto Prenotazione" at bounding box center [263, 160] width 129 height 35
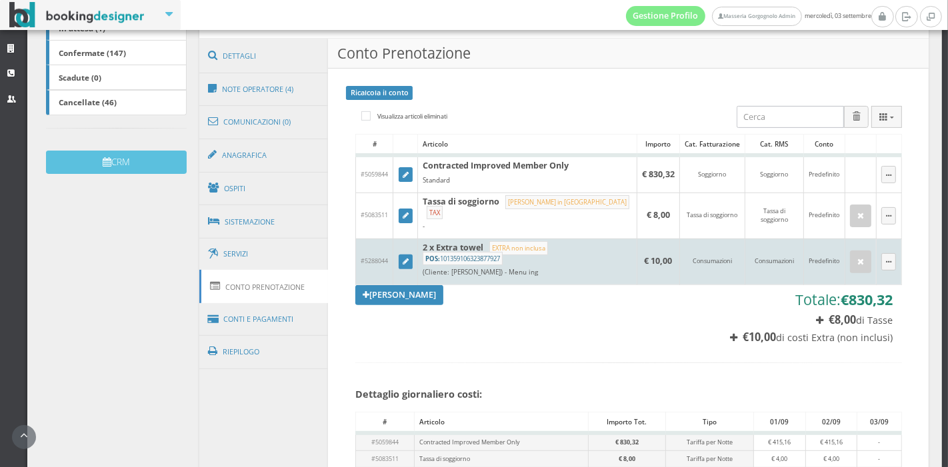
scroll to position [330, 0]
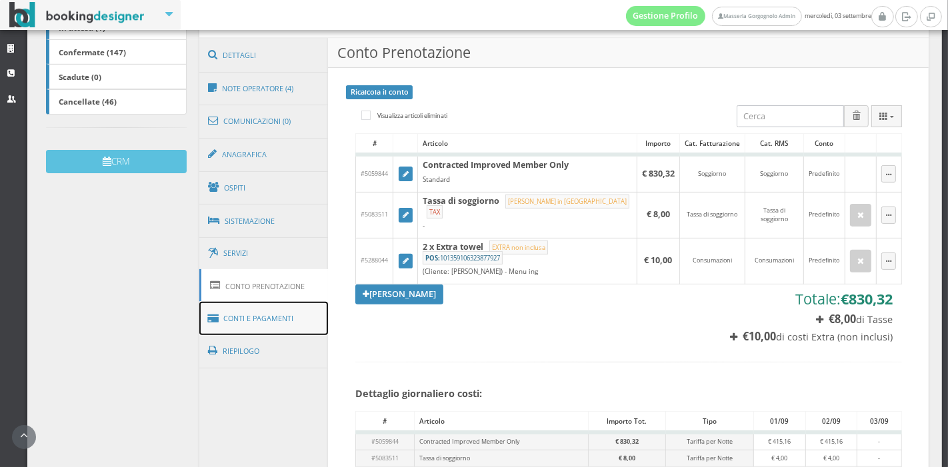
click at [261, 320] on link "Conti e Pagamenti" at bounding box center [263, 319] width 129 height 34
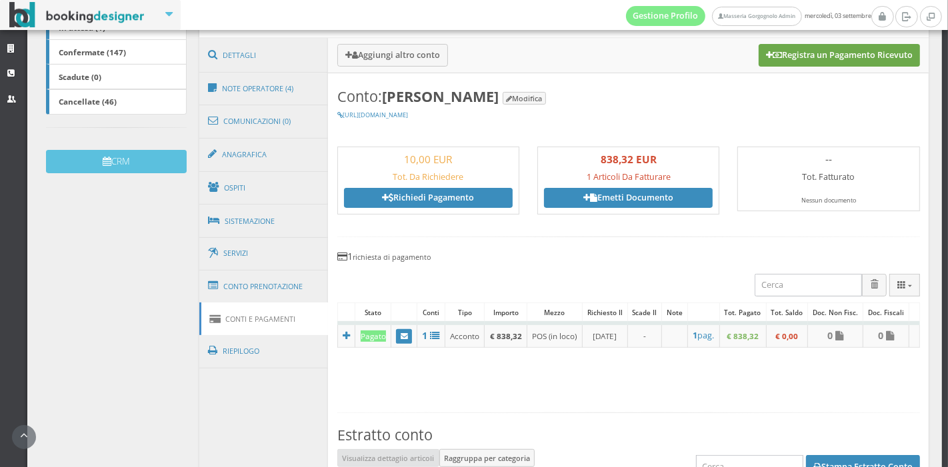
click at [795, 57] on button "Registra un Pagamento Ricevuto" at bounding box center [839, 55] width 161 height 23
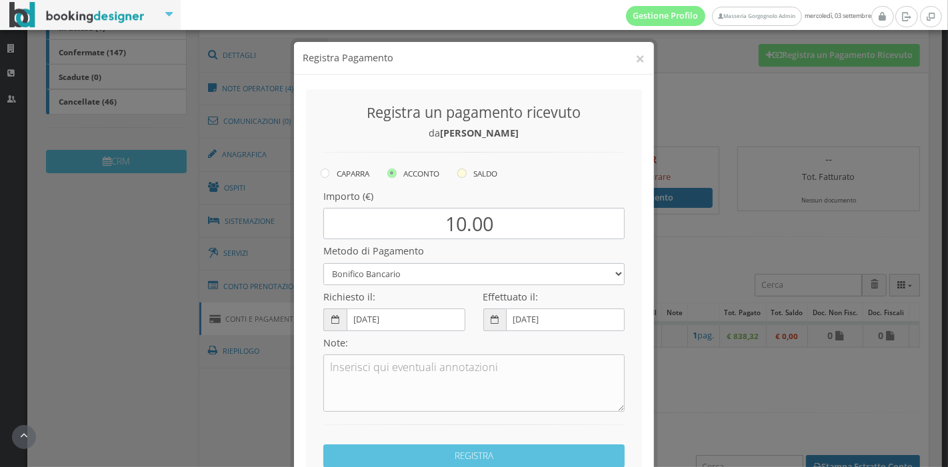
click at [467, 179] on label "SALDO" at bounding box center [477, 173] width 40 height 16
radio input "true"
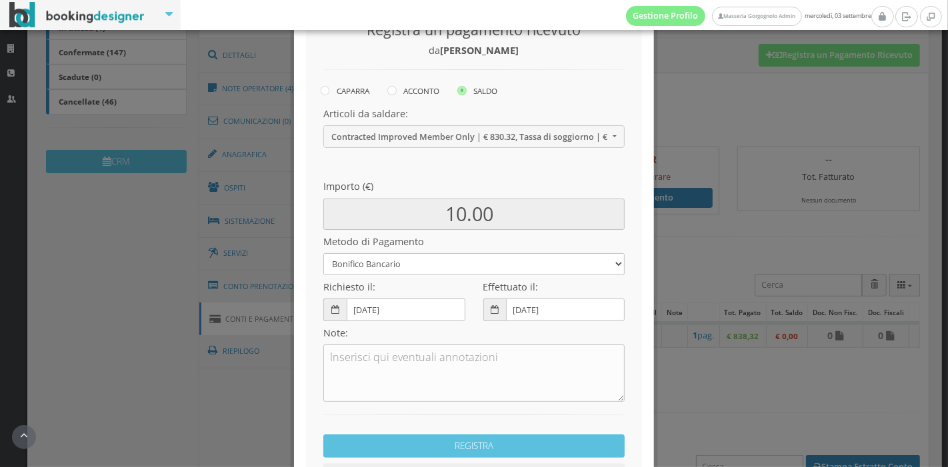
scroll to position [99, 0]
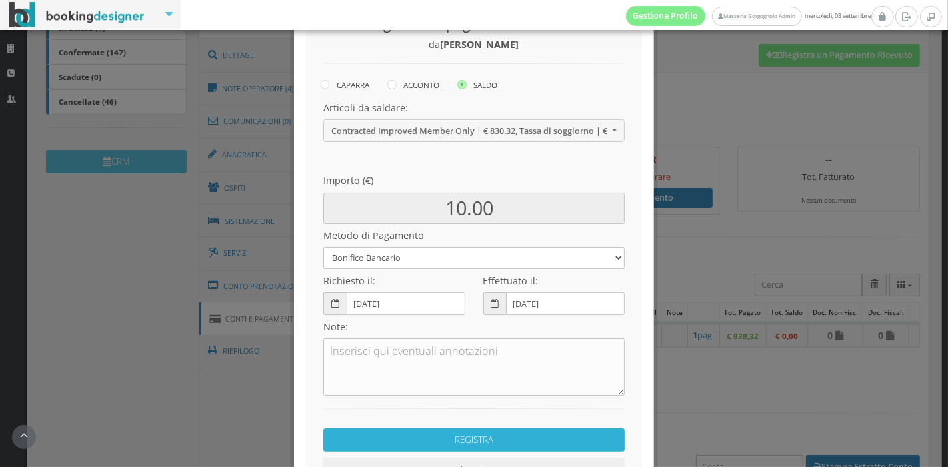
click at [461, 441] on button "REGISTRA" at bounding box center [473, 440] width 301 height 23
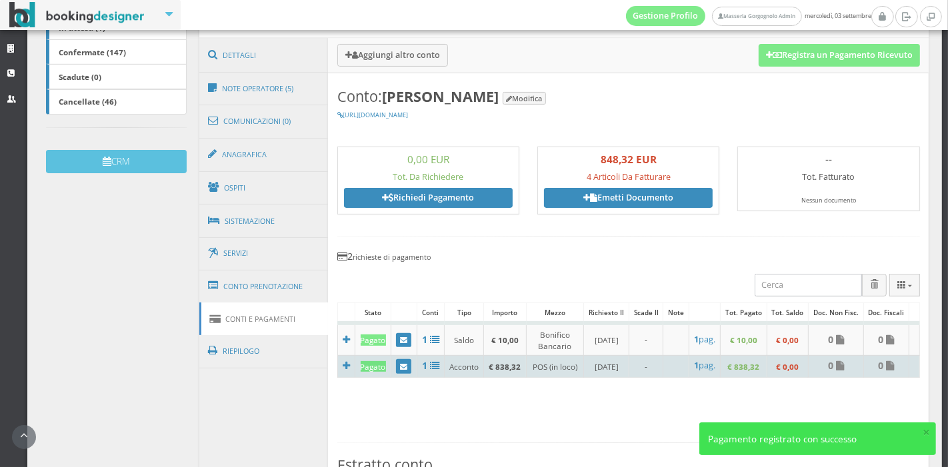
click at [828, 360] on b "0" at bounding box center [830, 365] width 5 height 13
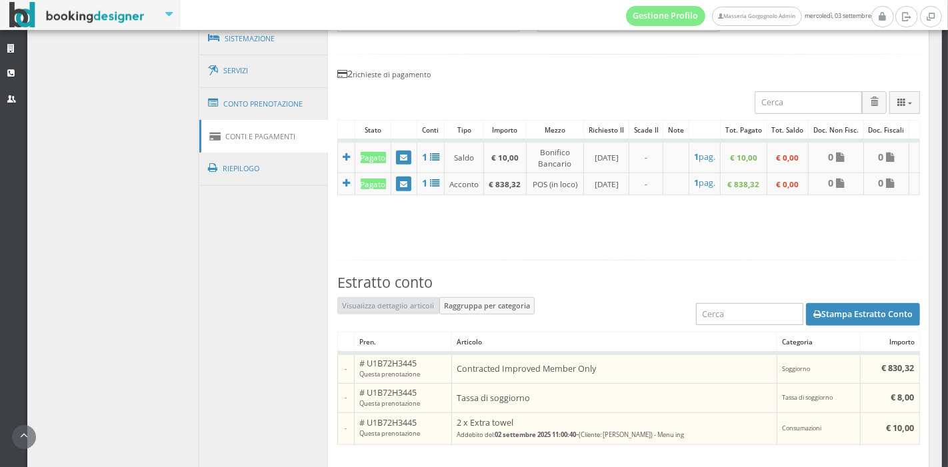
scroll to position [542, 0]
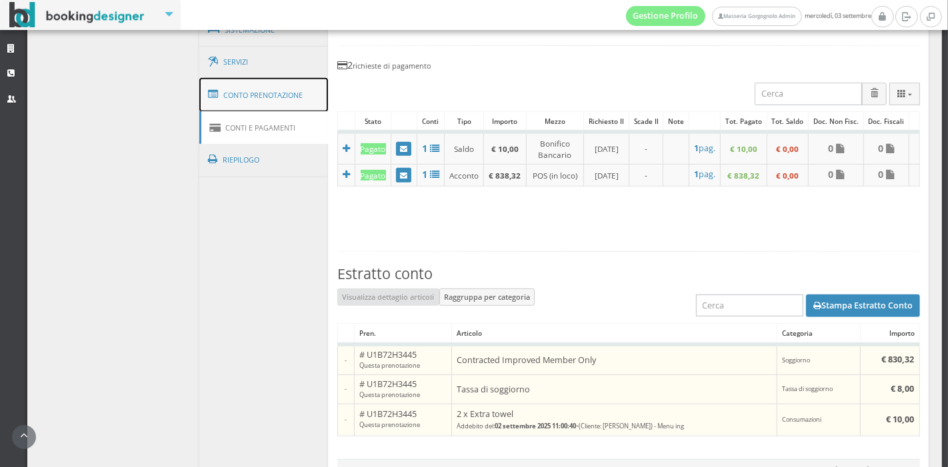
click at [288, 83] on link "Conto Prenotazione" at bounding box center [263, 95] width 129 height 35
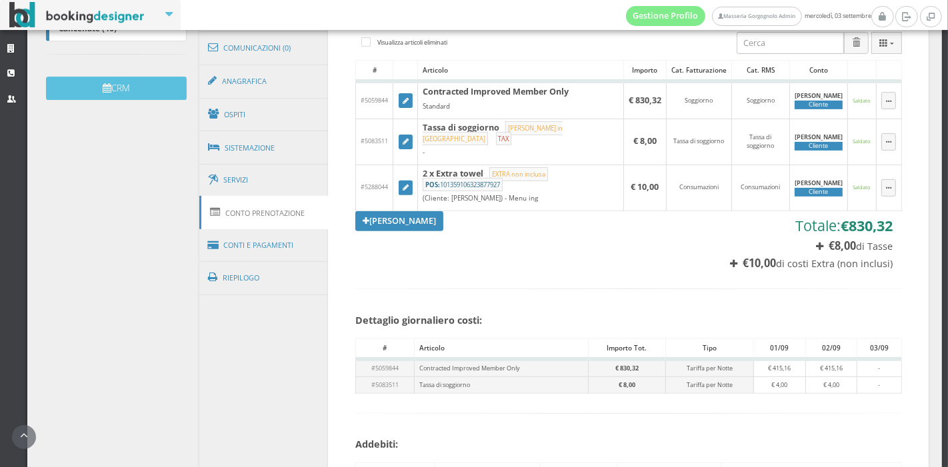
scroll to position [405, 0]
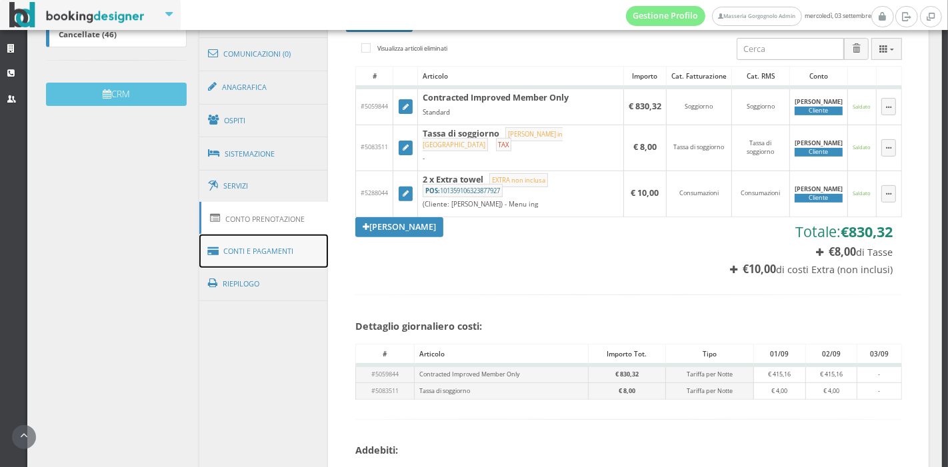
click at [238, 251] on link "Conti e Pagamenti" at bounding box center [263, 252] width 129 height 34
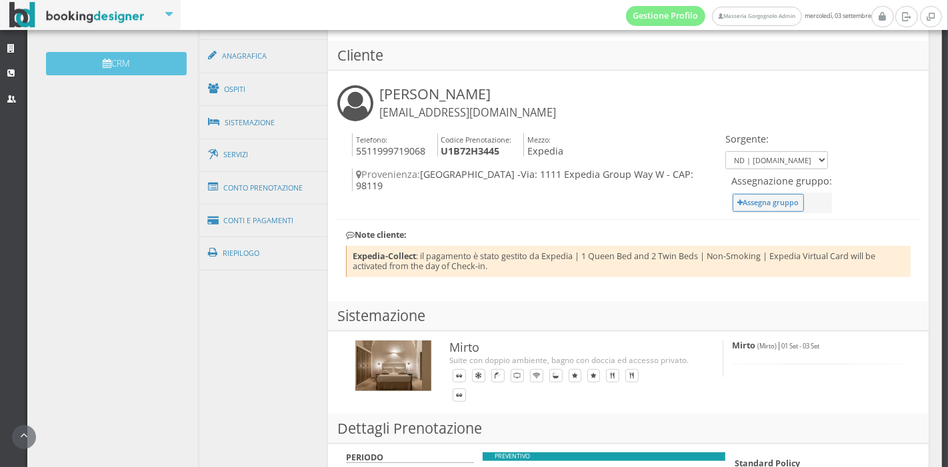
scroll to position [437, 0]
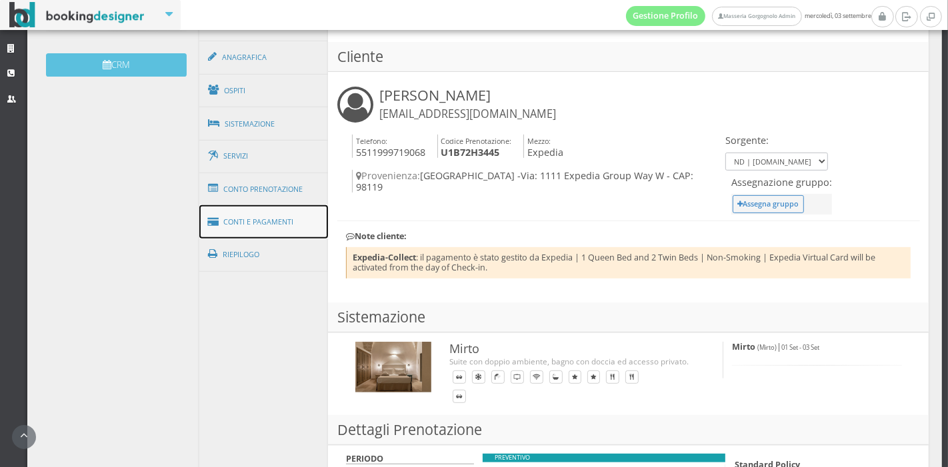
click at [281, 206] on link "Conti e Pagamenti" at bounding box center [263, 222] width 129 height 34
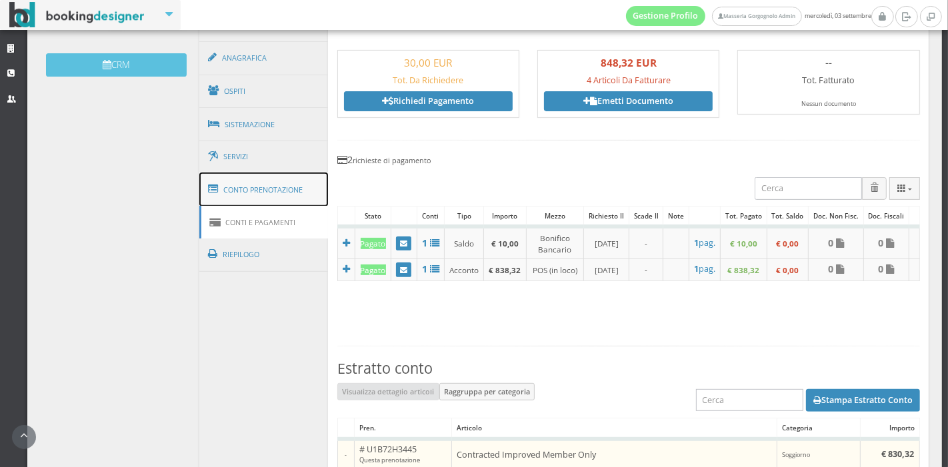
click at [273, 185] on link "Conto Prenotazione" at bounding box center [263, 190] width 129 height 35
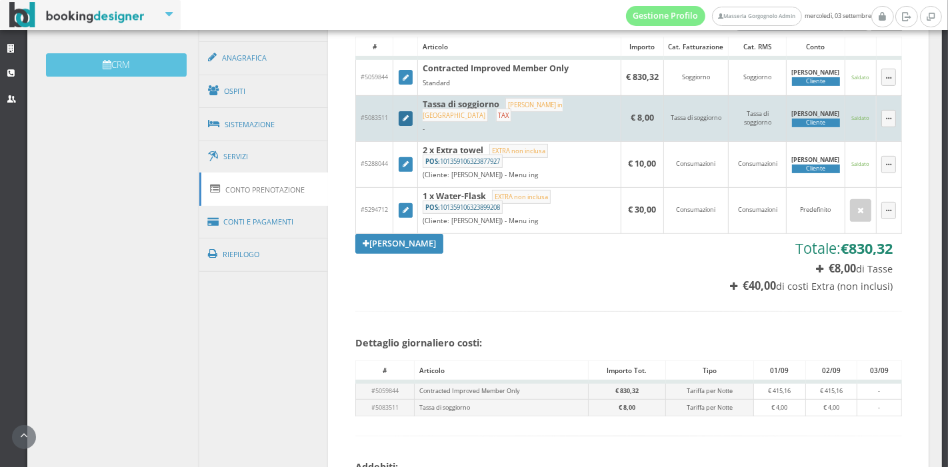
click at [401, 115] on link at bounding box center [406, 118] width 15 height 15
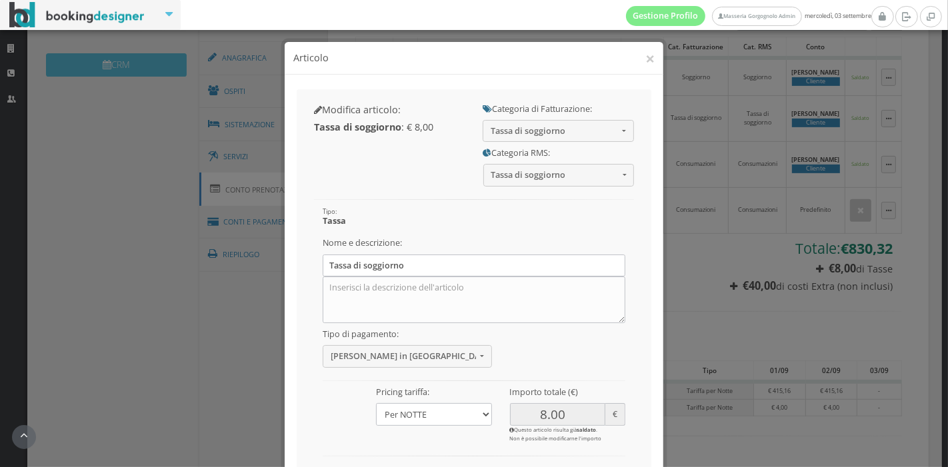
click at [647, 63] on div "× Articolo" at bounding box center [474, 58] width 379 height 33
click at [645, 60] on button "×" at bounding box center [649, 58] width 9 height 17
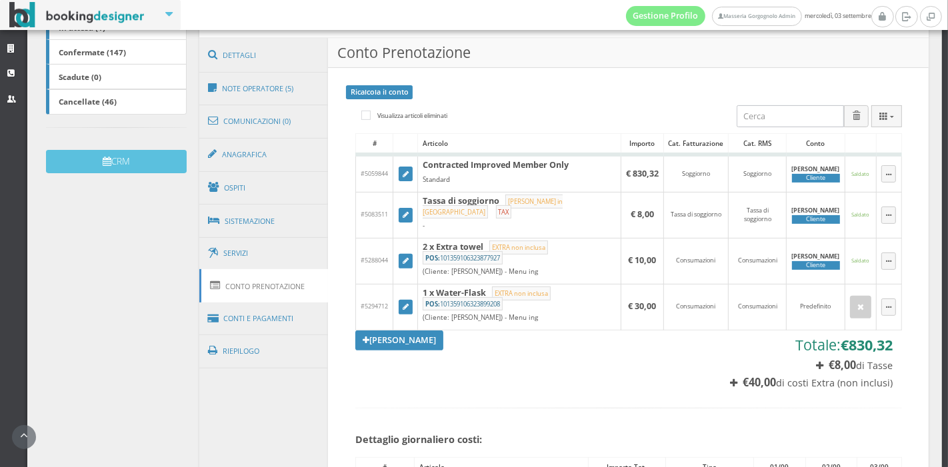
scroll to position [323, 0]
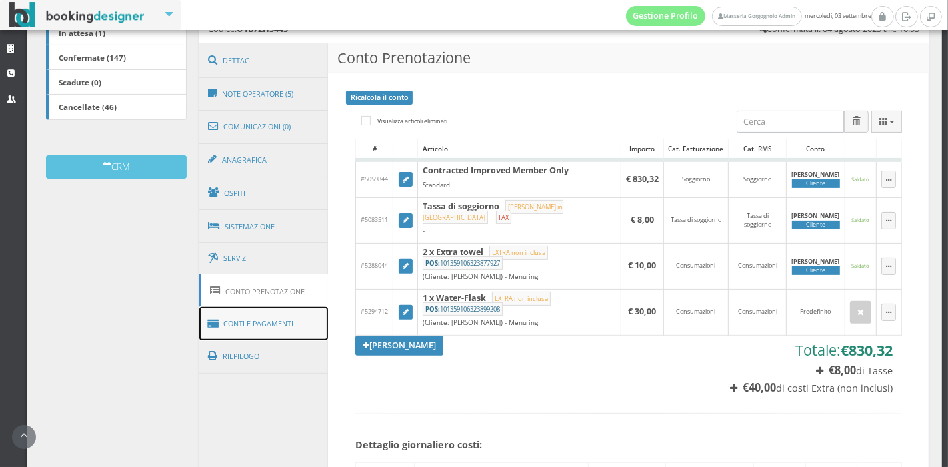
click at [295, 329] on link "Conti e Pagamenti" at bounding box center [263, 324] width 129 height 34
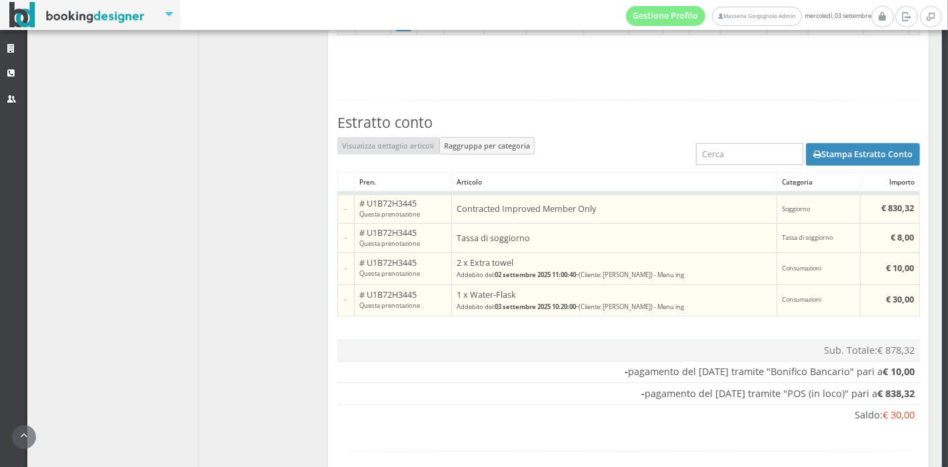
scroll to position [717, 0]
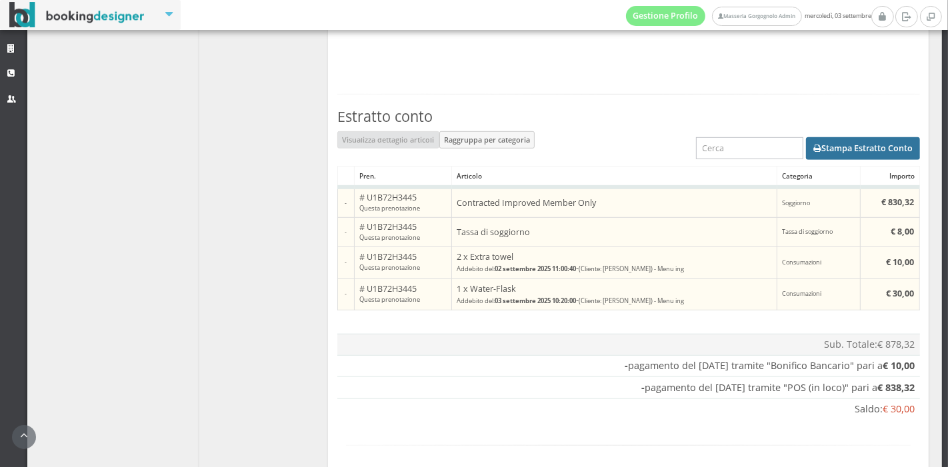
click at [852, 150] on button "Stampa Estratto Conto" at bounding box center [863, 148] width 114 height 23
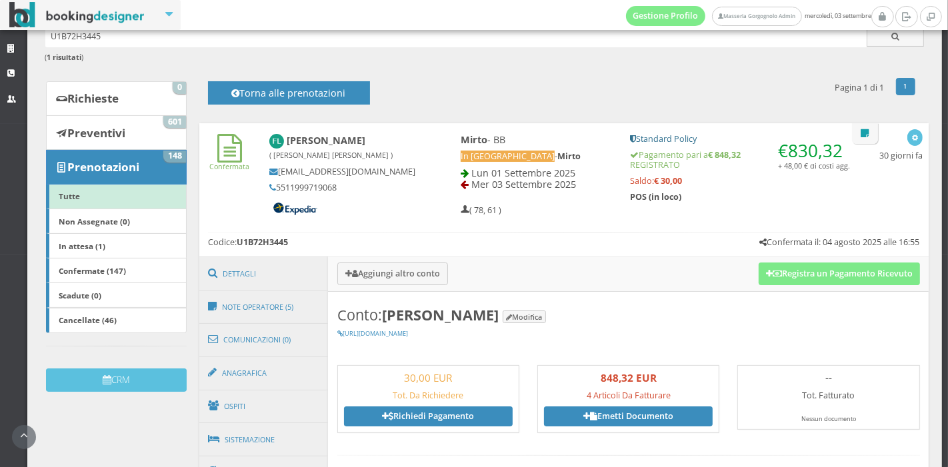
scroll to position [79, 0]
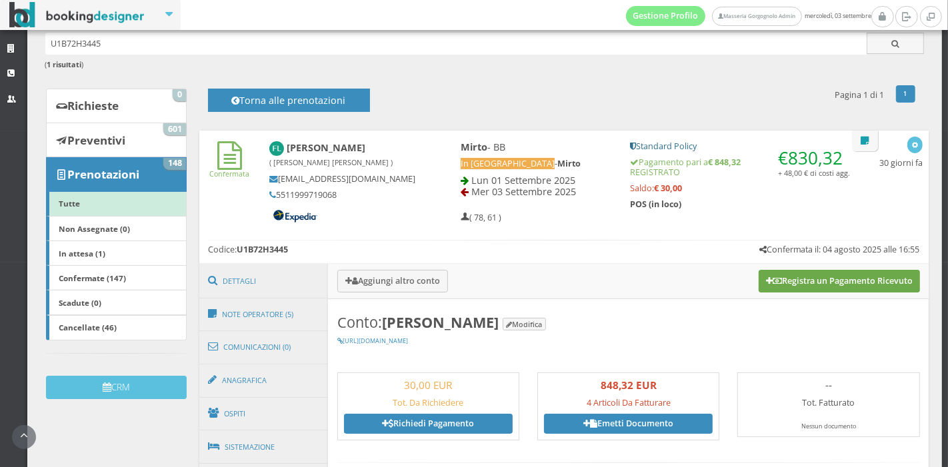
click at [775, 279] on button "Registra un Pagamento Ricevuto" at bounding box center [839, 281] width 161 height 23
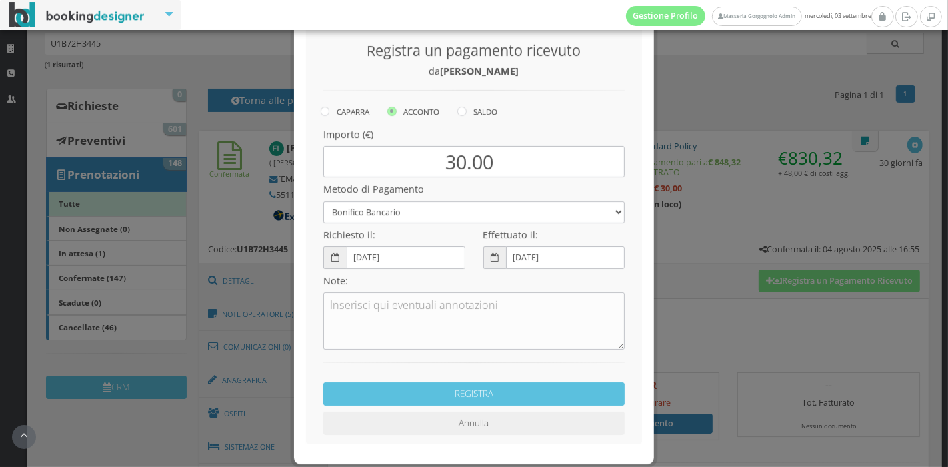
scroll to position [83, 0]
click at [460, 98] on icon at bounding box center [461, 98] width 9 height 9
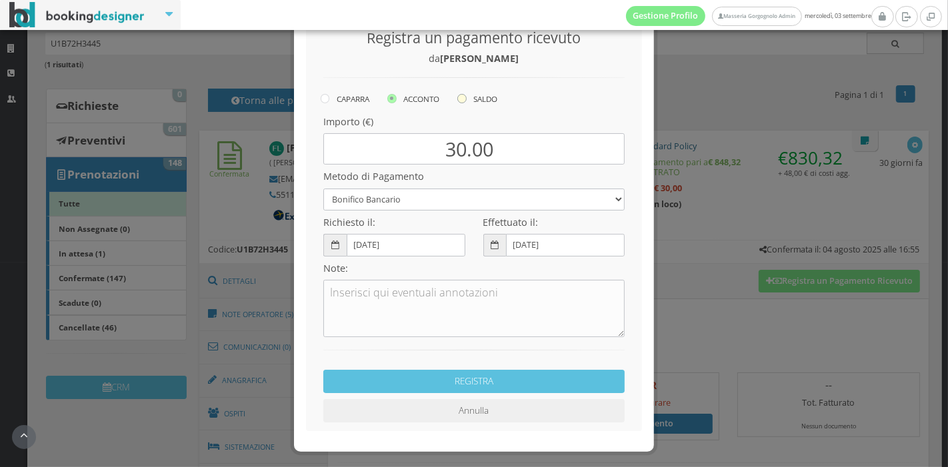
radio input "true"
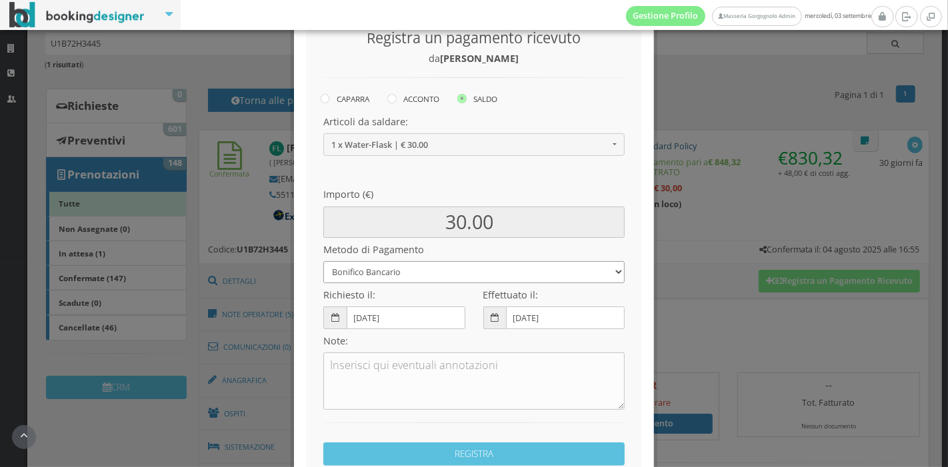
click at [401, 276] on select "Bonifico Bancario Carta di Credito Pay By Link Contanti Assegno Bancario Assegn…" at bounding box center [473, 272] width 301 height 22
select select
click at [323, 261] on select "Bonifico Bancario Carta di Credito Pay By Link Contanti Assegno Bancario Assegn…" at bounding box center [473, 272] width 301 height 22
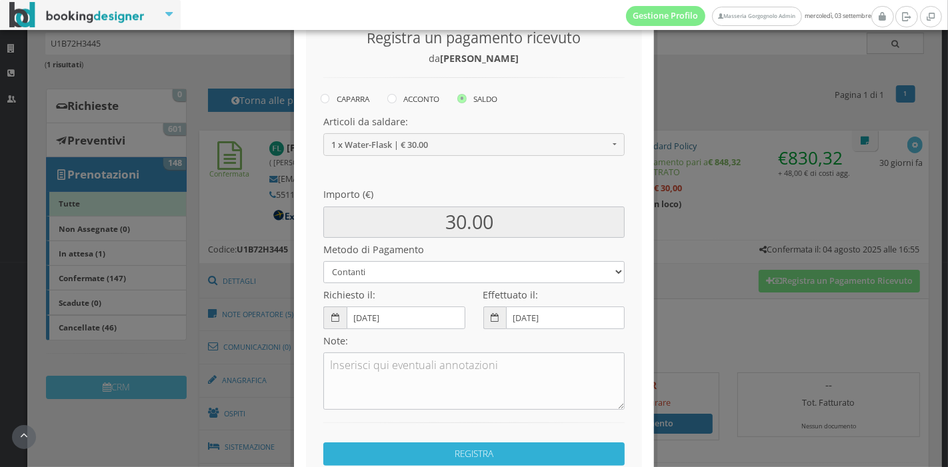
click at [445, 454] on button "REGISTRA" at bounding box center [473, 454] width 301 height 23
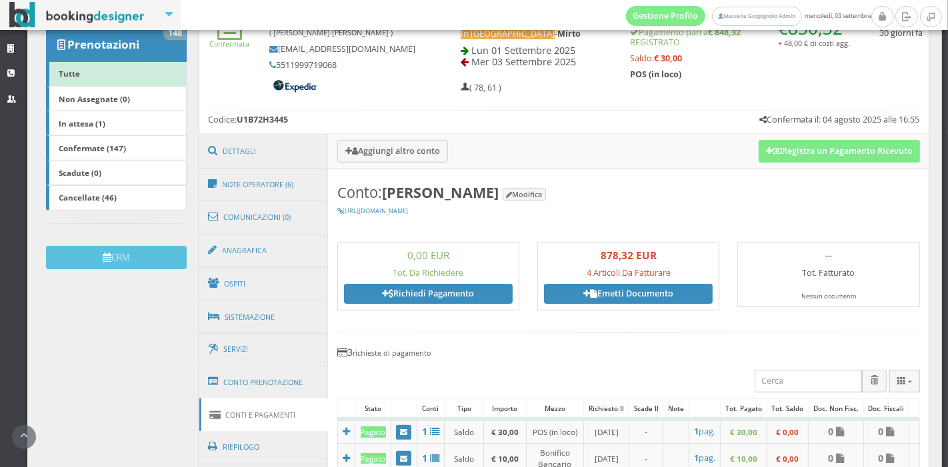
scroll to position [226, 0]
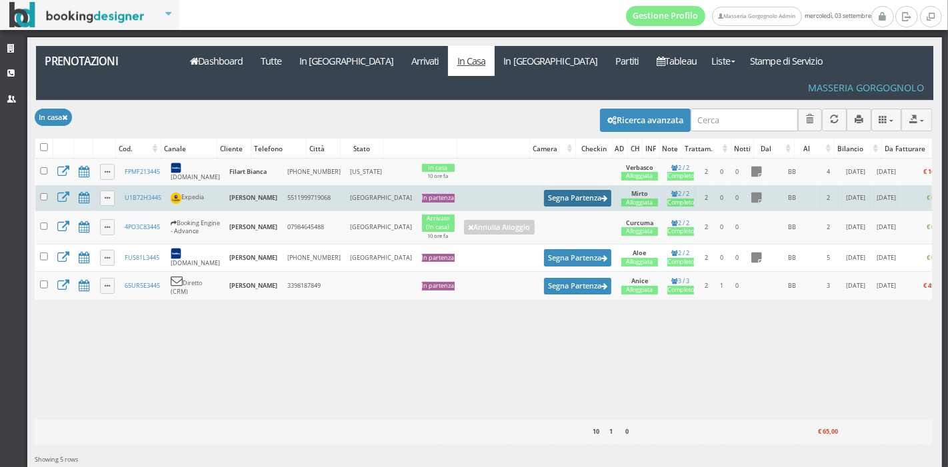
click at [544, 190] on button "Segna Partenza" at bounding box center [578, 198] width 68 height 17
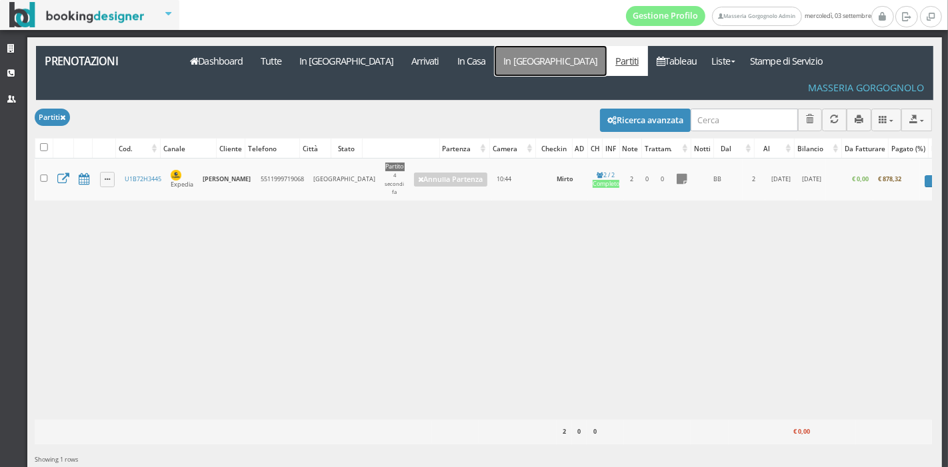
click at [495, 64] on link "In [GEOGRAPHIC_DATA]" at bounding box center [551, 61] width 112 height 30
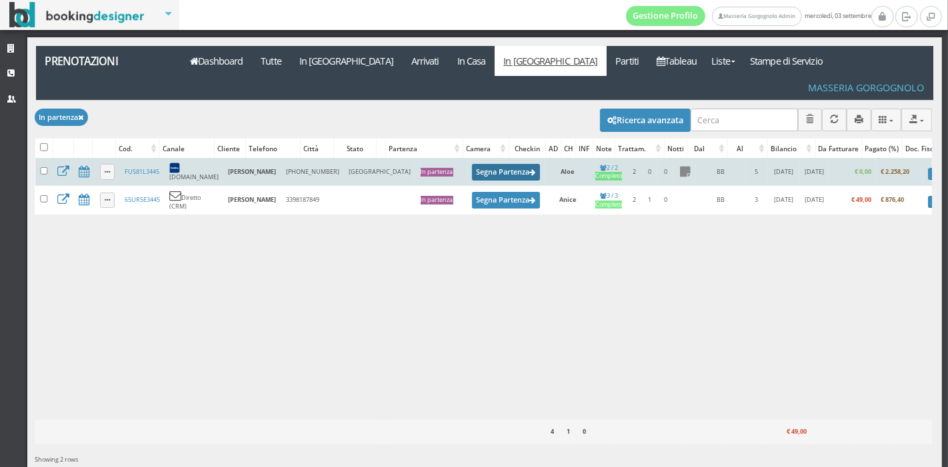
click at [472, 164] on button "Segna Partenza" at bounding box center [506, 172] width 68 height 17
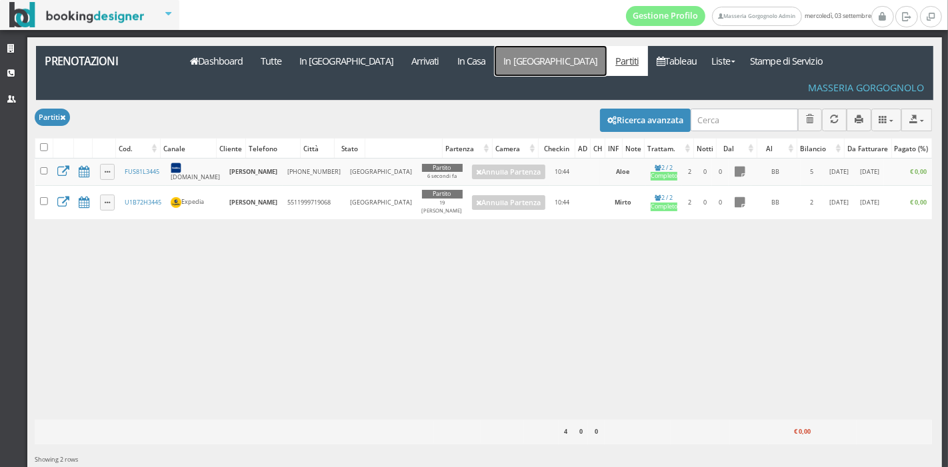
drag, startPoint x: 466, startPoint y: 64, endPoint x: 457, endPoint y: 62, distance: 8.9
click at [495, 62] on link "In [GEOGRAPHIC_DATA]" at bounding box center [551, 61] width 112 height 30
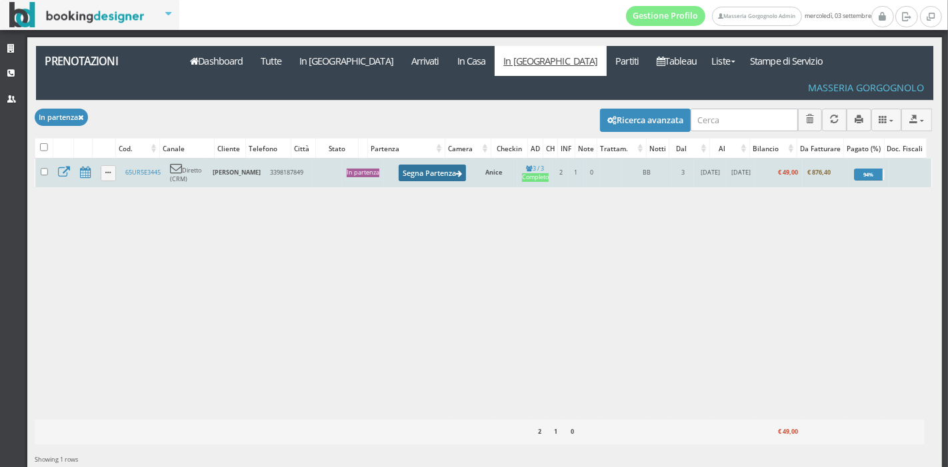
click at [432, 165] on button "Segna Partenza" at bounding box center [433, 173] width 68 height 17
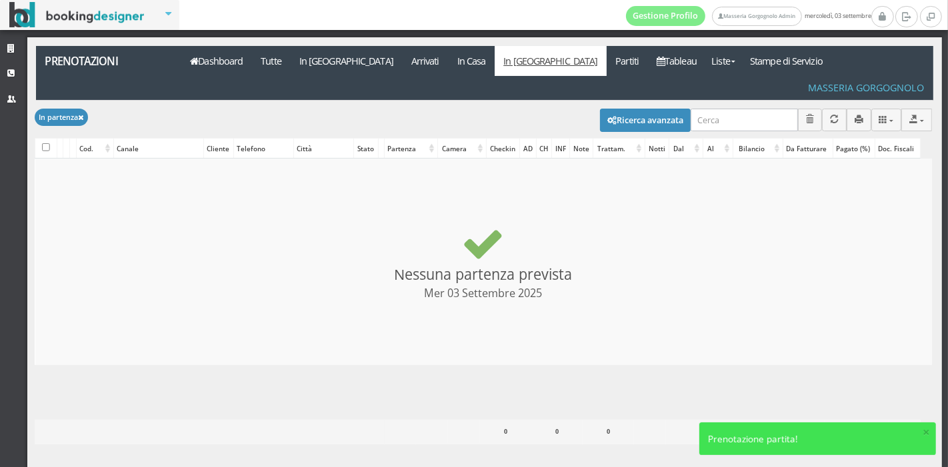
checkbox input "false"
